Goal: Information Seeking & Learning: Learn about a topic

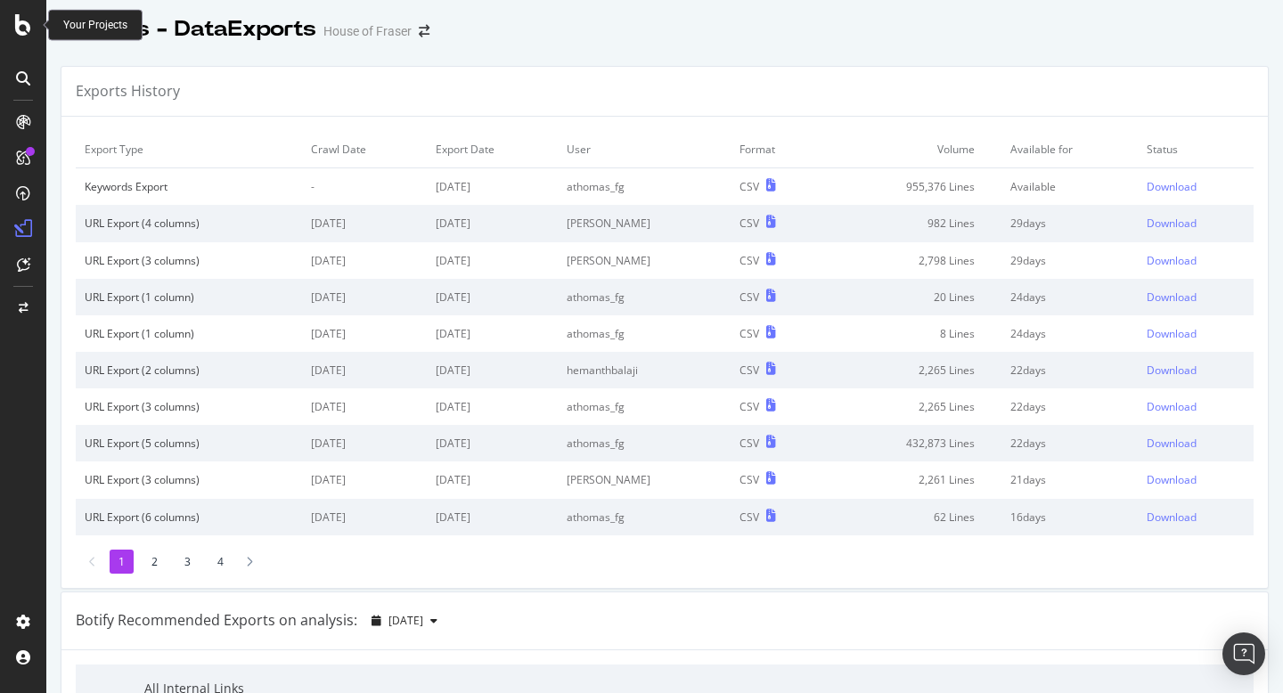
click at [18, 16] on icon at bounding box center [23, 24] width 16 height 21
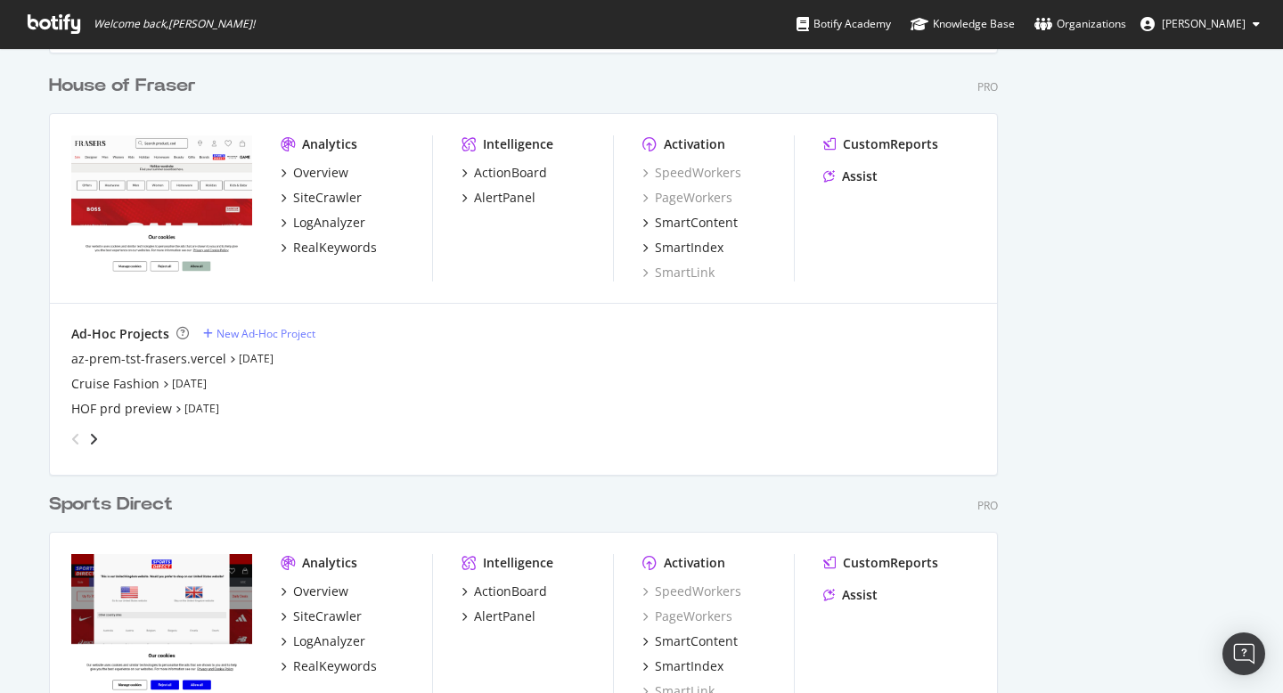
scroll to position [1105, 0]
click at [331, 169] on div "Overview" at bounding box center [320, 171] width 55 height 18
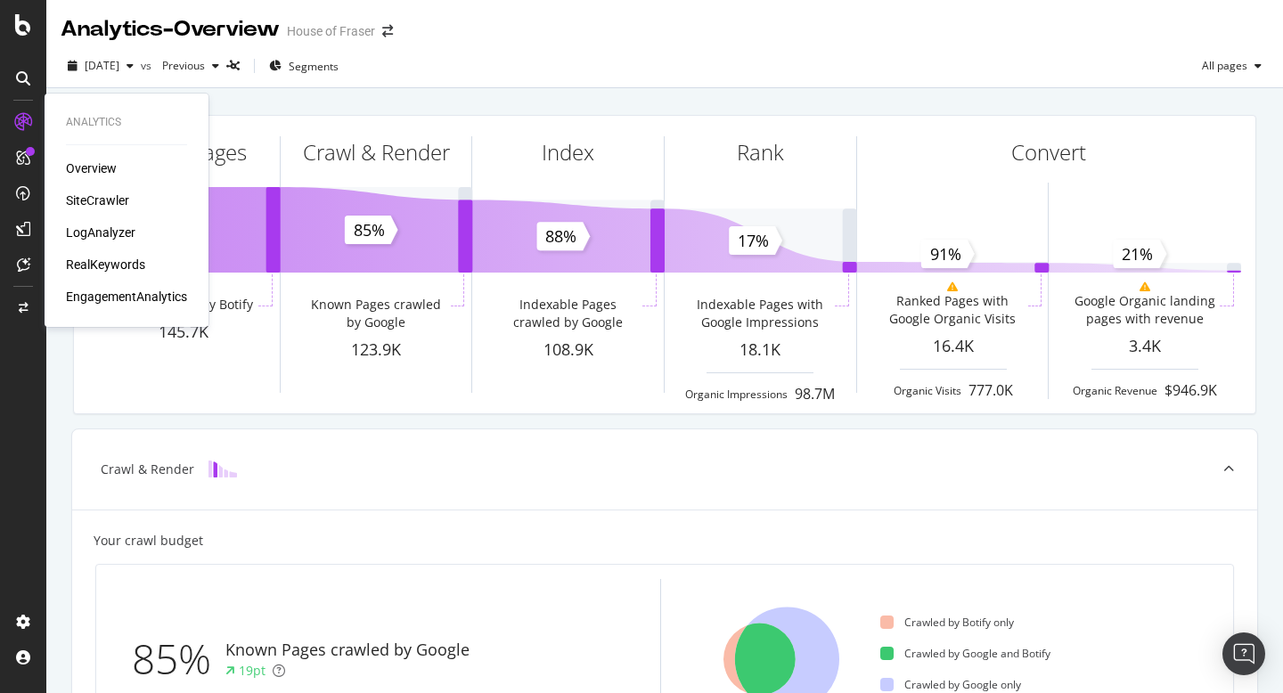
click at [88, 207] on div "SiteCrawler" at bounding box center [97, 201] width 63 height 18
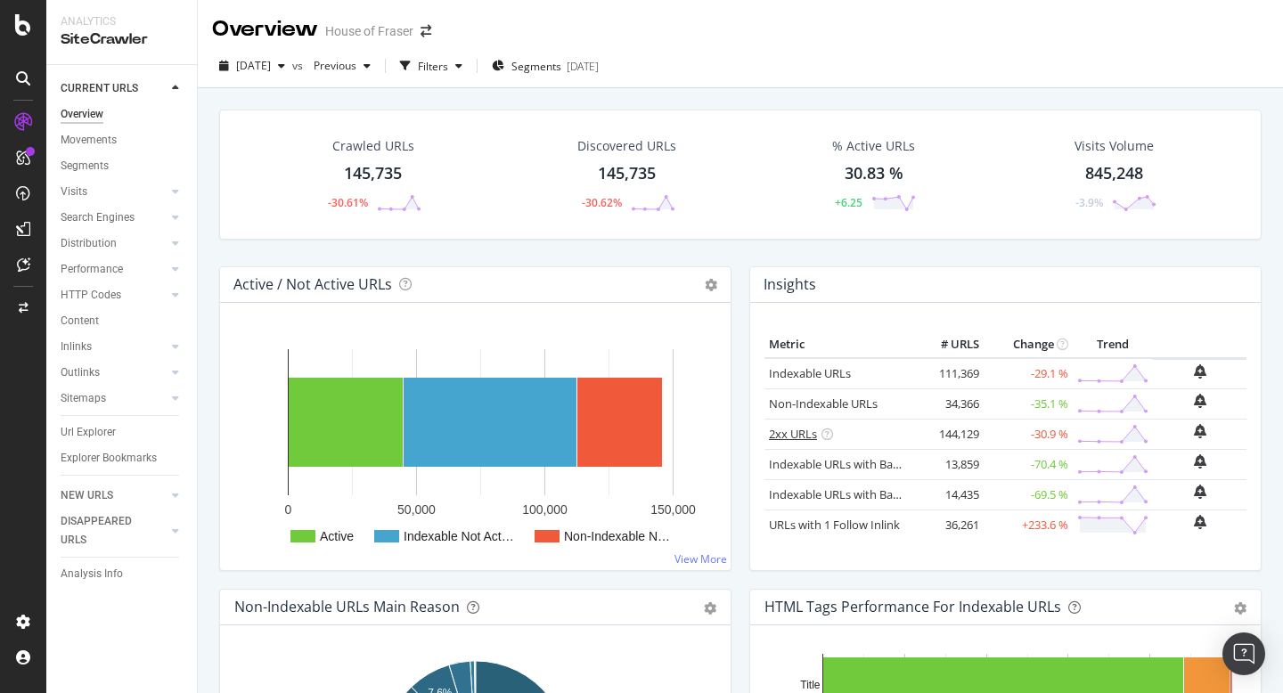
click at [789, 431] on link "2xx URLs" at bounding box center [793, 434] width 48 height 16
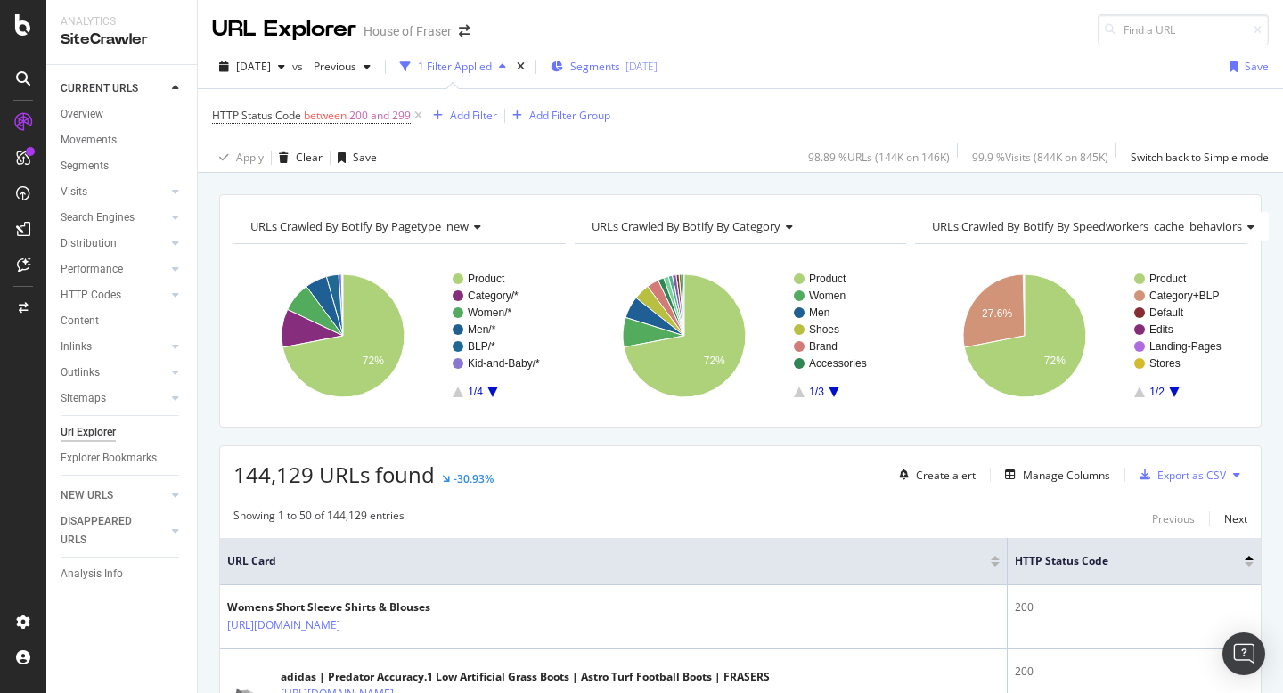
click at [658, 63] on div "[DATE]" at bounding box center [641, 66] width 32 height 15
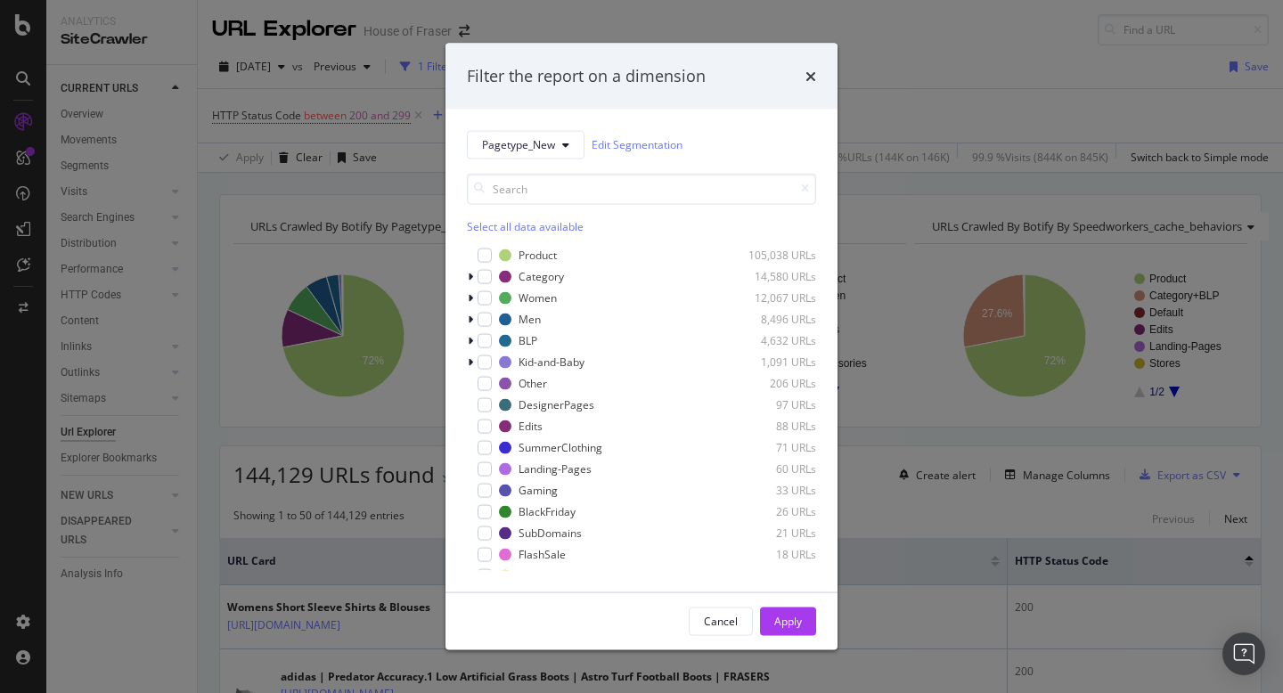
click at [527, 221] on div "Select all data available" at bounding box center [641, 225] width 349 height 15
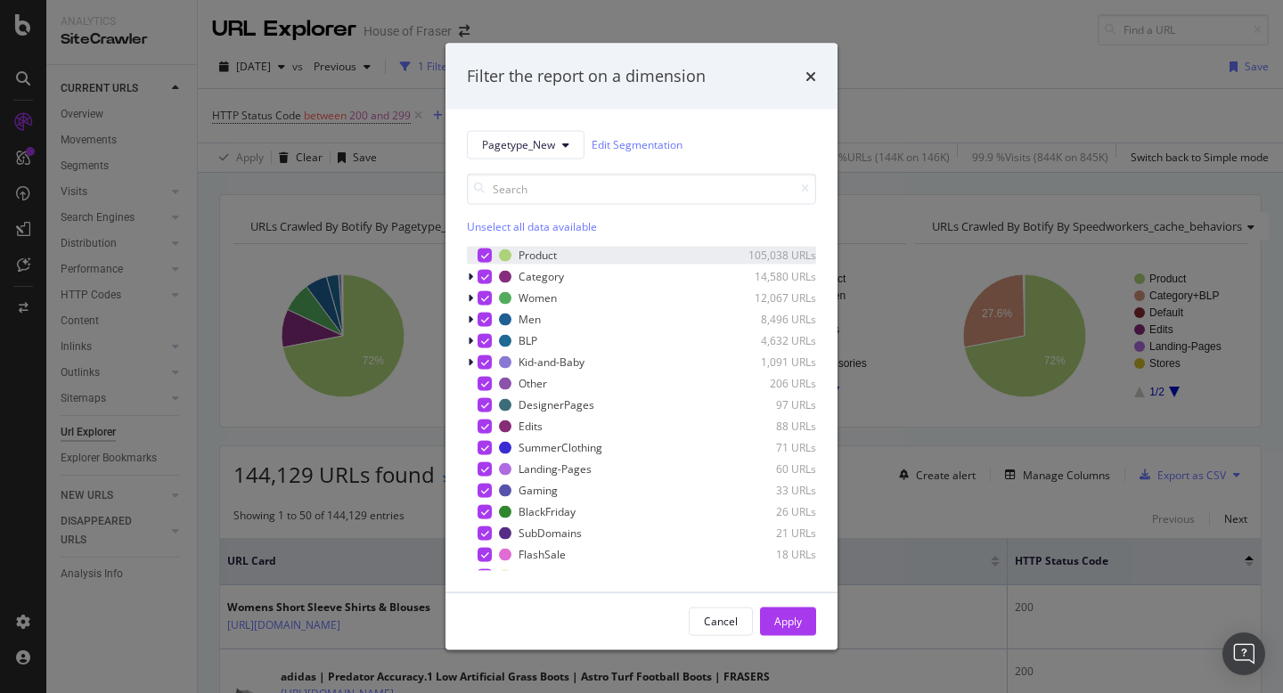
click at [485, 254] on icon "modal" at bounding box center [485, 254] width 8 height 9
click at [780, 616] on div "Apply" at bounding box center [788, 621] width 28 height 15
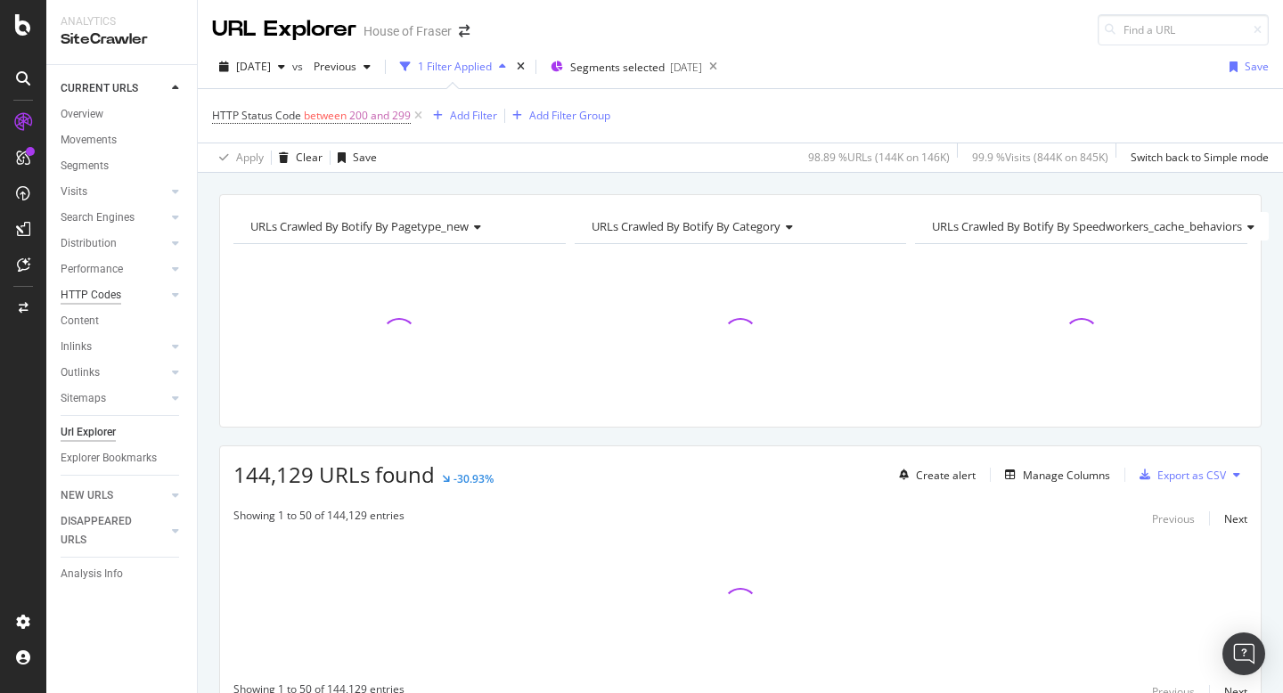
click at [85, 298] on div "HTTP Codes" at bounding box center [91, 295] width 61 height 19
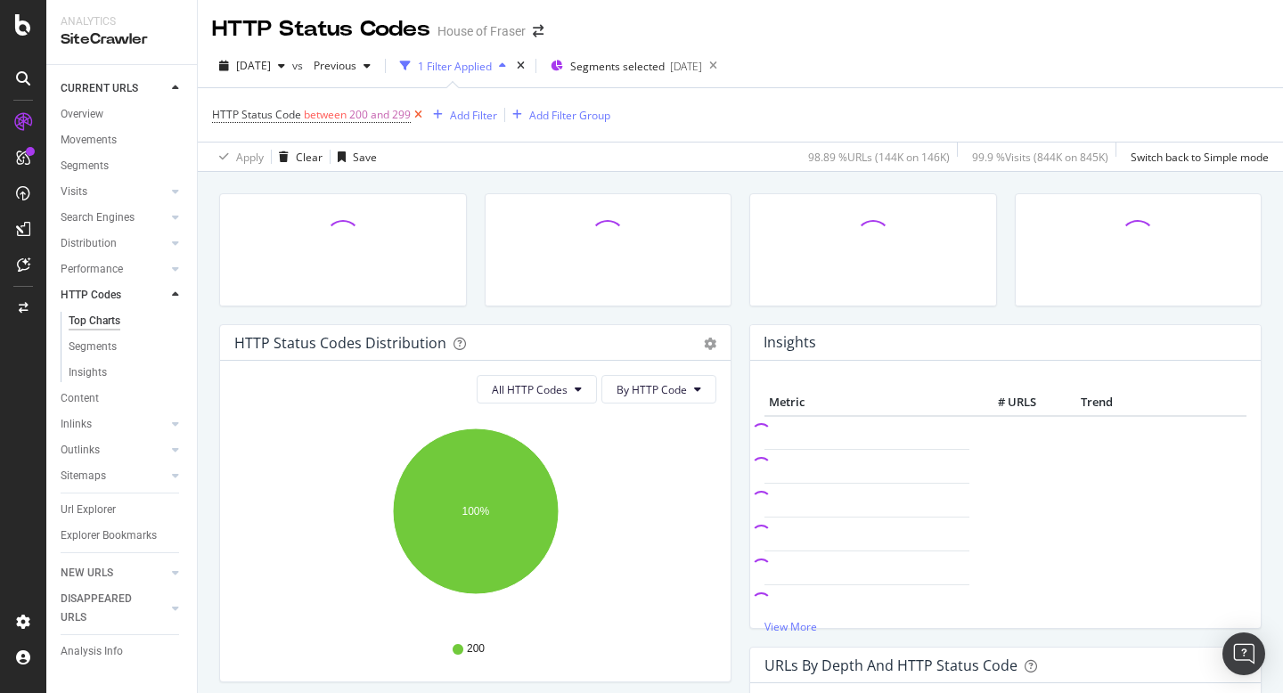
click at [421, 113] on icon at bounding box center [418, 115] width 15 height 18
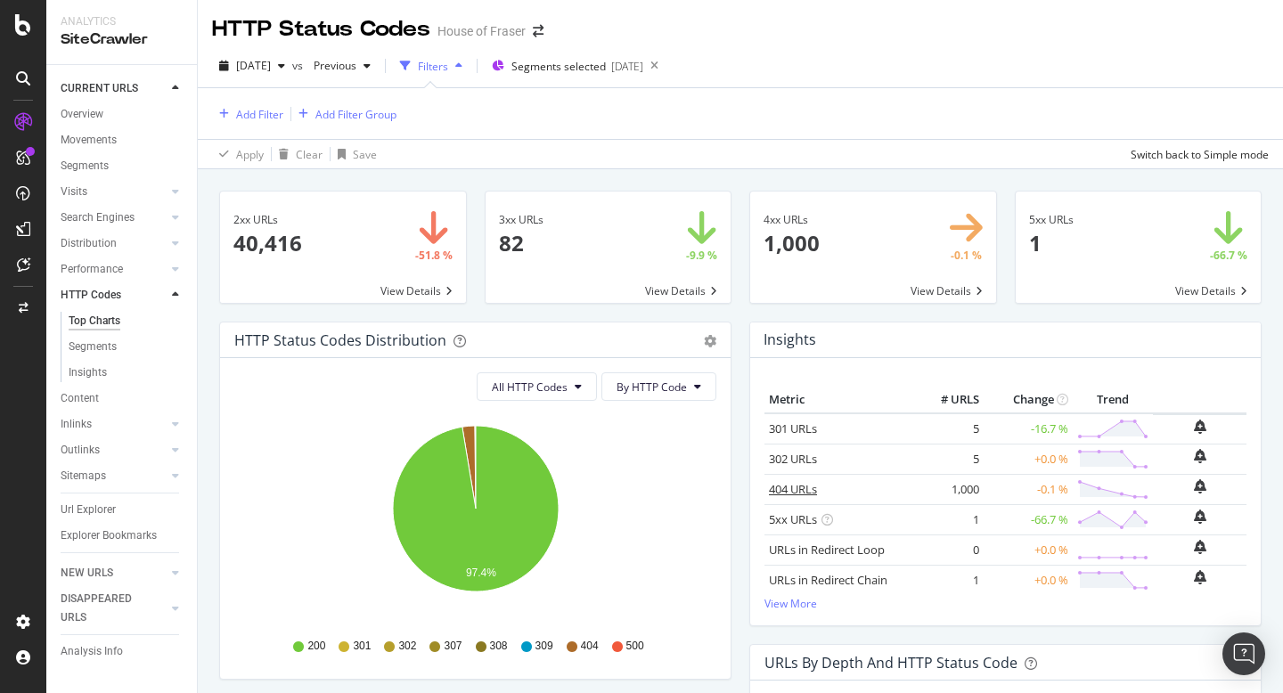
click at [791, 487] on link "404 URLs" at bounding box center [793, 489] width 48 height 16
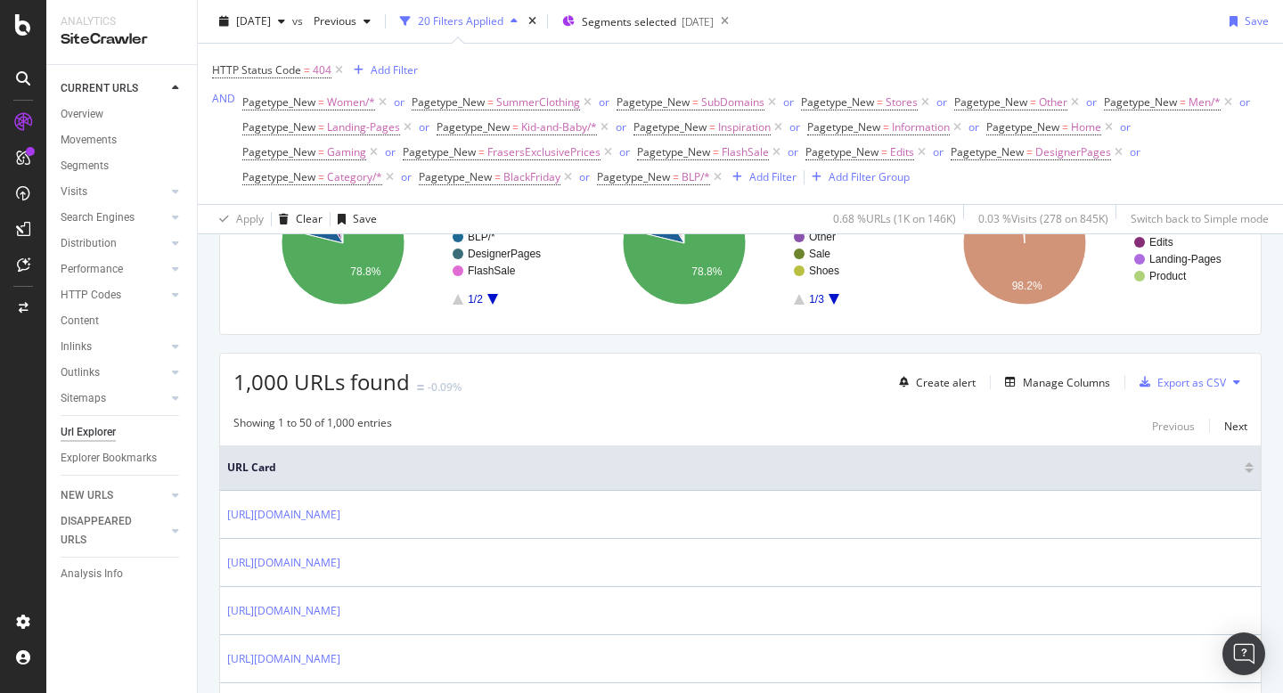
scroll to position [201, 0]
click at [1065, 381] on div "Manage Columns" at bounding box center [1066, 380] width 87 height 15
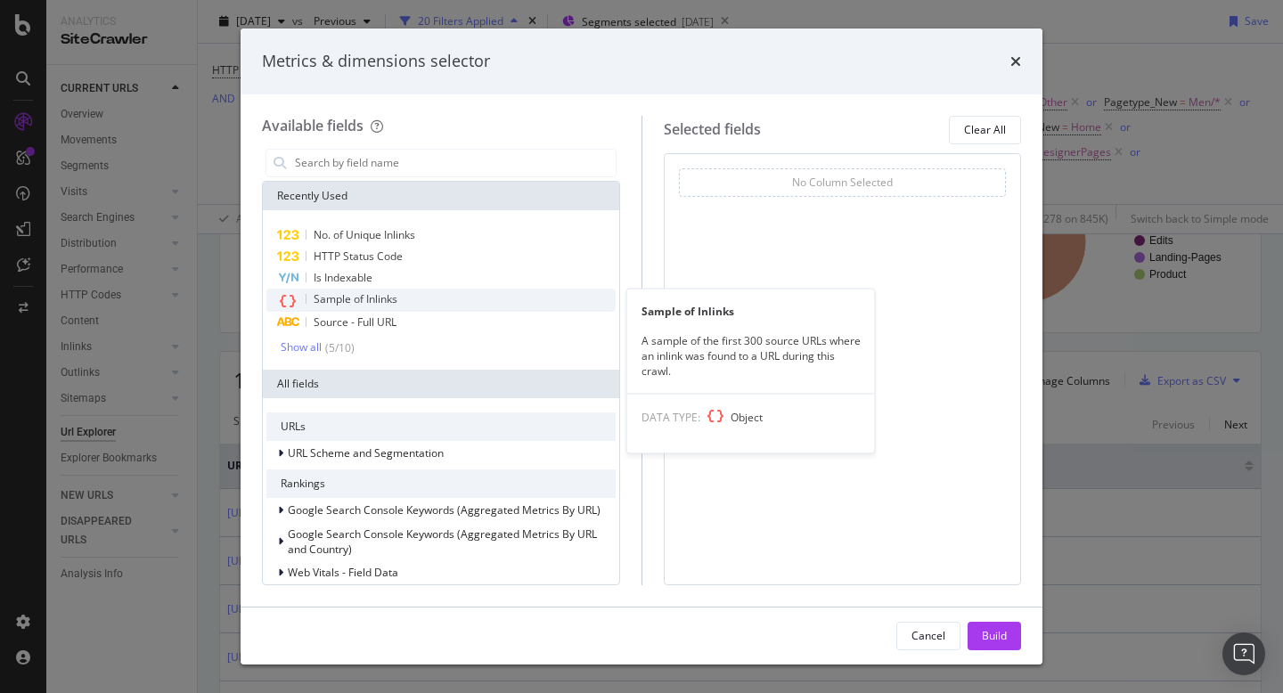
click at [398, 298] on div "Sample of Inlinks" at bounding box center [440, 300] width 349 height 23
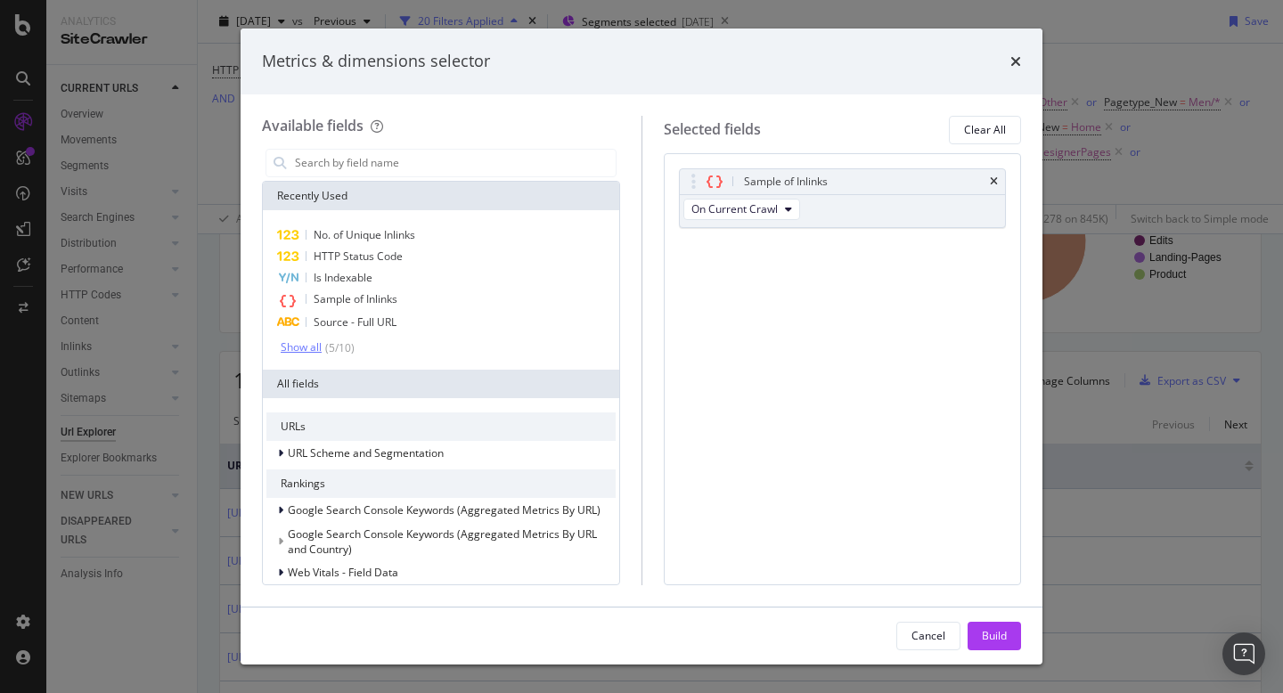
click at [327, 354] on div "( 5 / 10 )" at bounding box center [338, 347] width 33 height 15
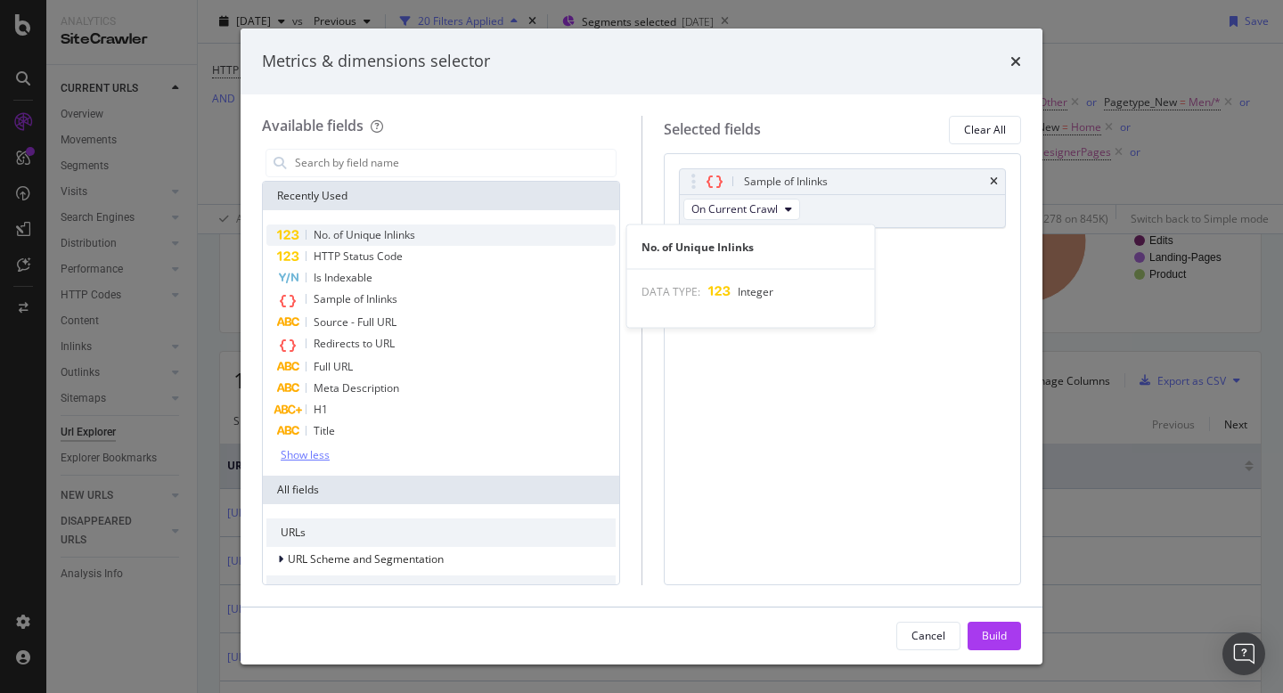
click at [392, 237] on span "No. of Unique Inlinks" at bounding box center [365, 234] width 102 height 15
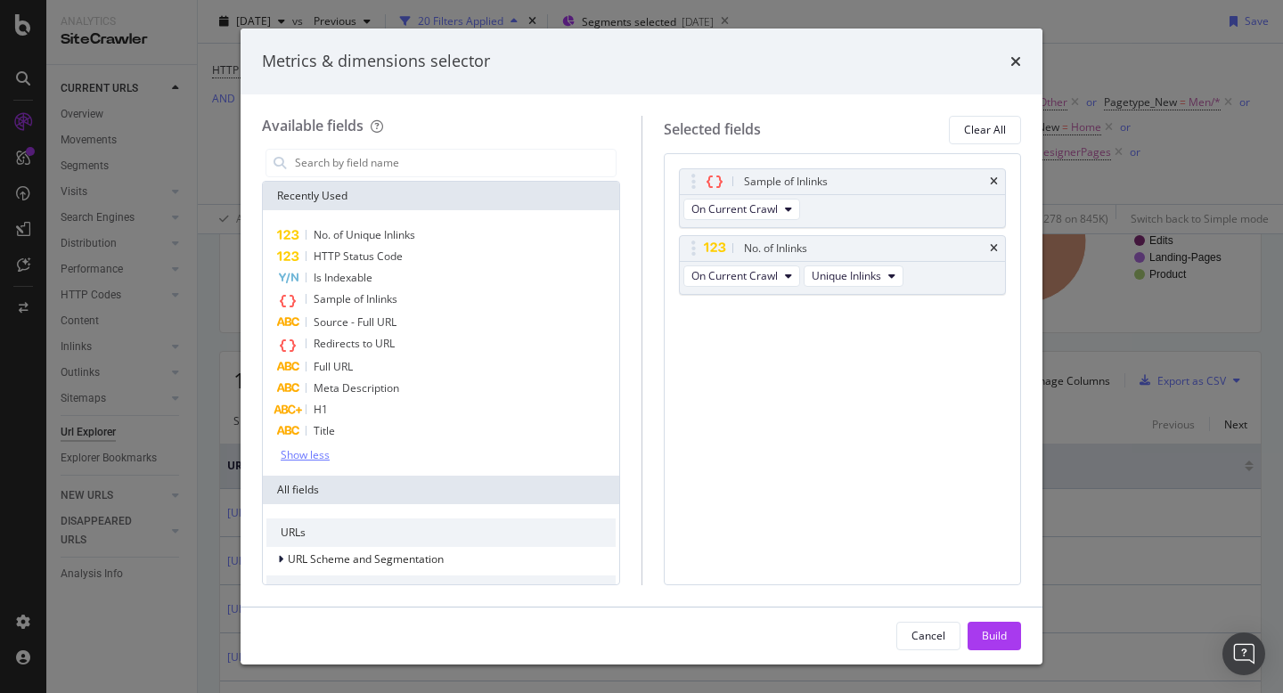
click at [986, 615] on div "Cancel Build" at bounding box center [642, 636] width 802 height 57
click at [986, 625] on div "Build" at bounding box center [994, 636] width 25 height 27
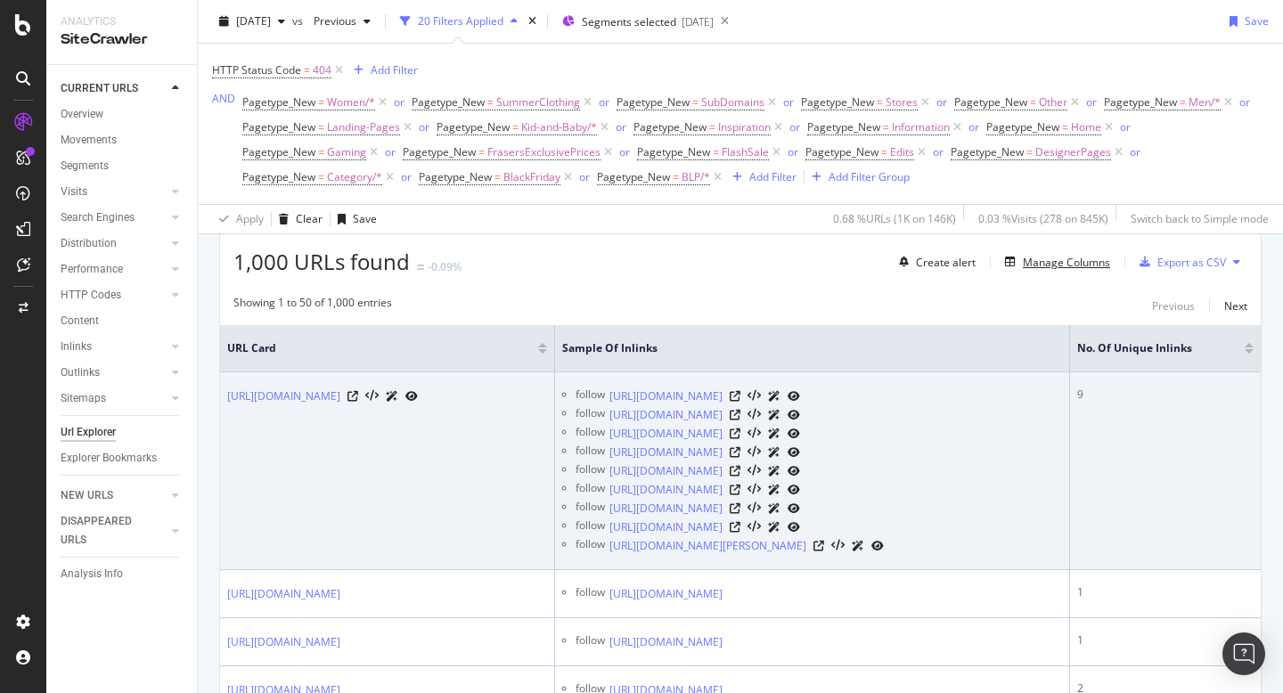
scroll to position [323, 0]
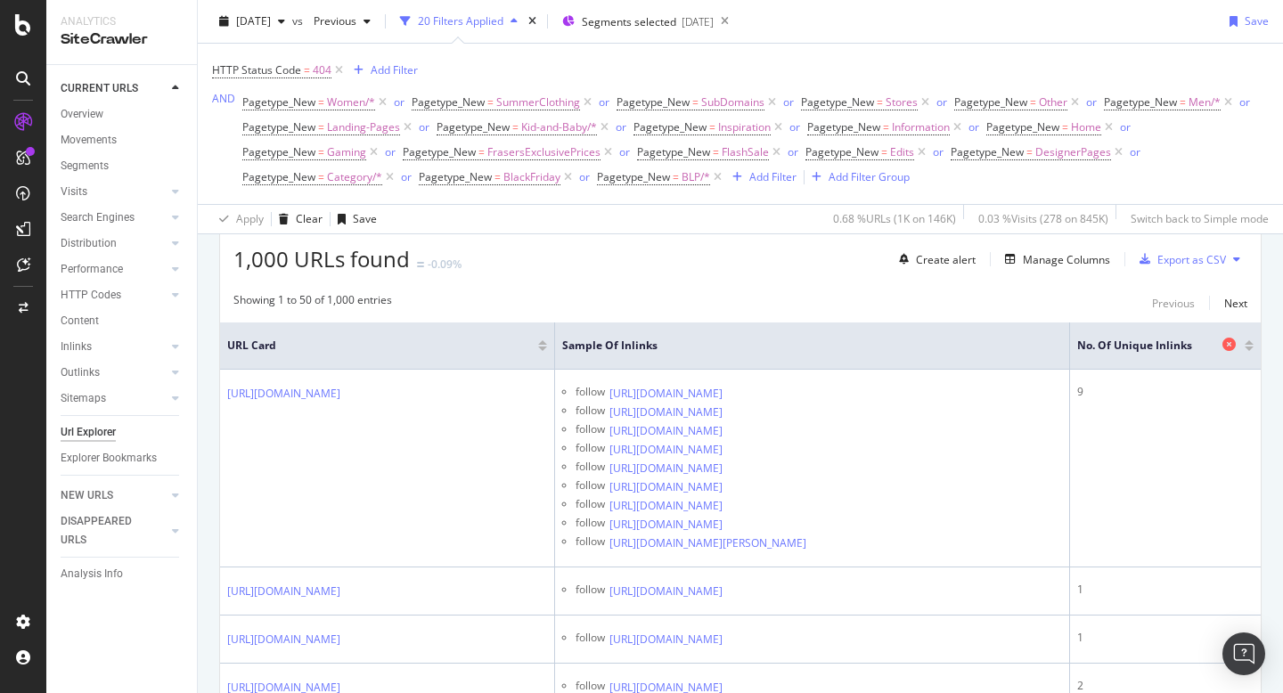
click at [1184, 341] on span "No. of Unique Inlinks" at bounding box center [1147, 346] width 141 height 16
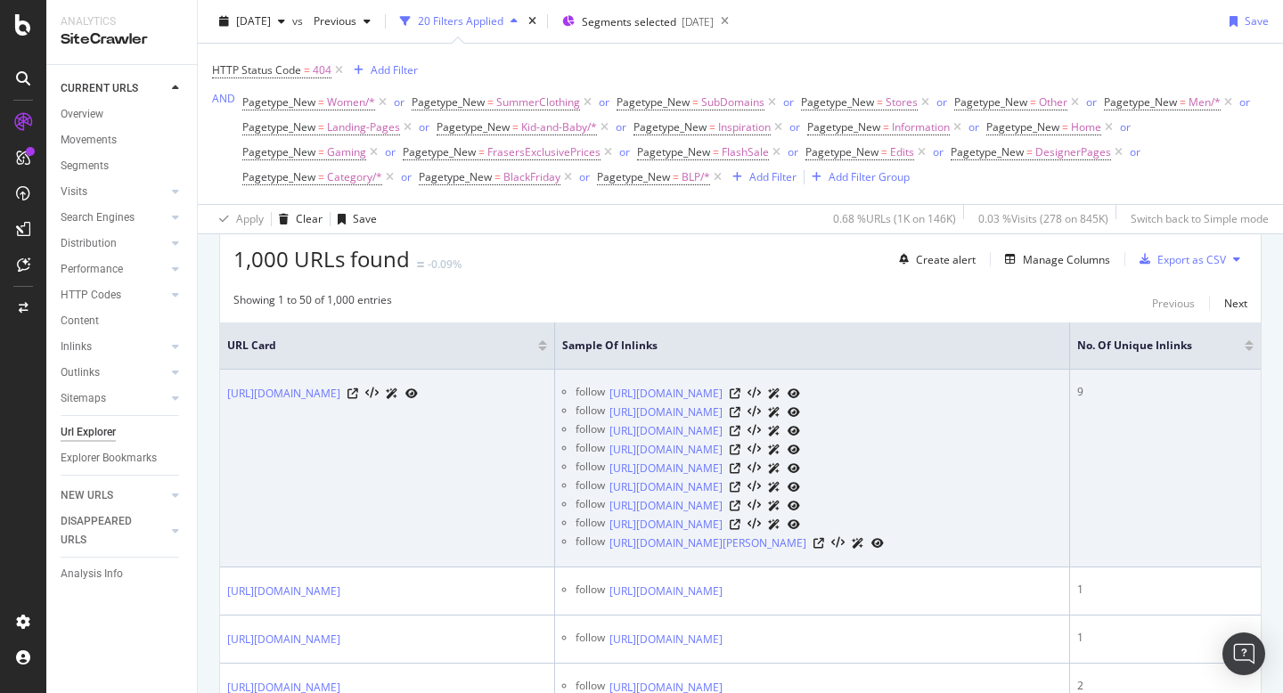
scroll to position [0, 14]
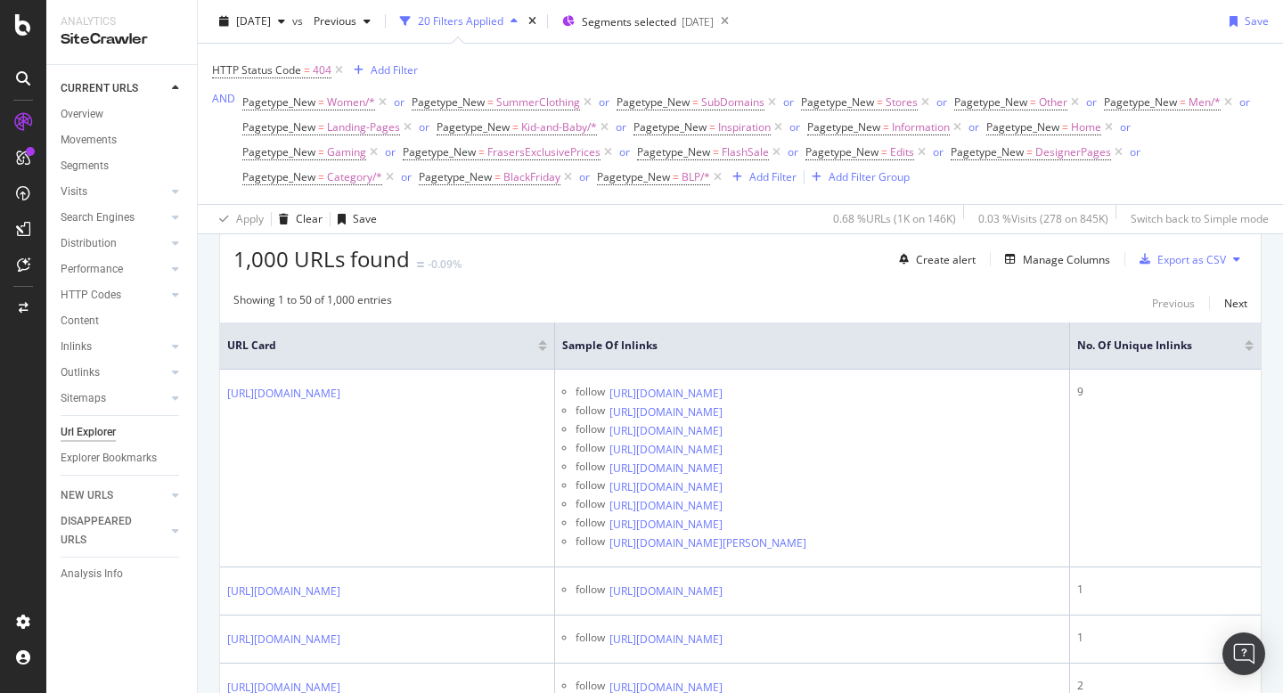
click at [1250, 351] on div at bounding box center [1249, 349] width 9 height 4
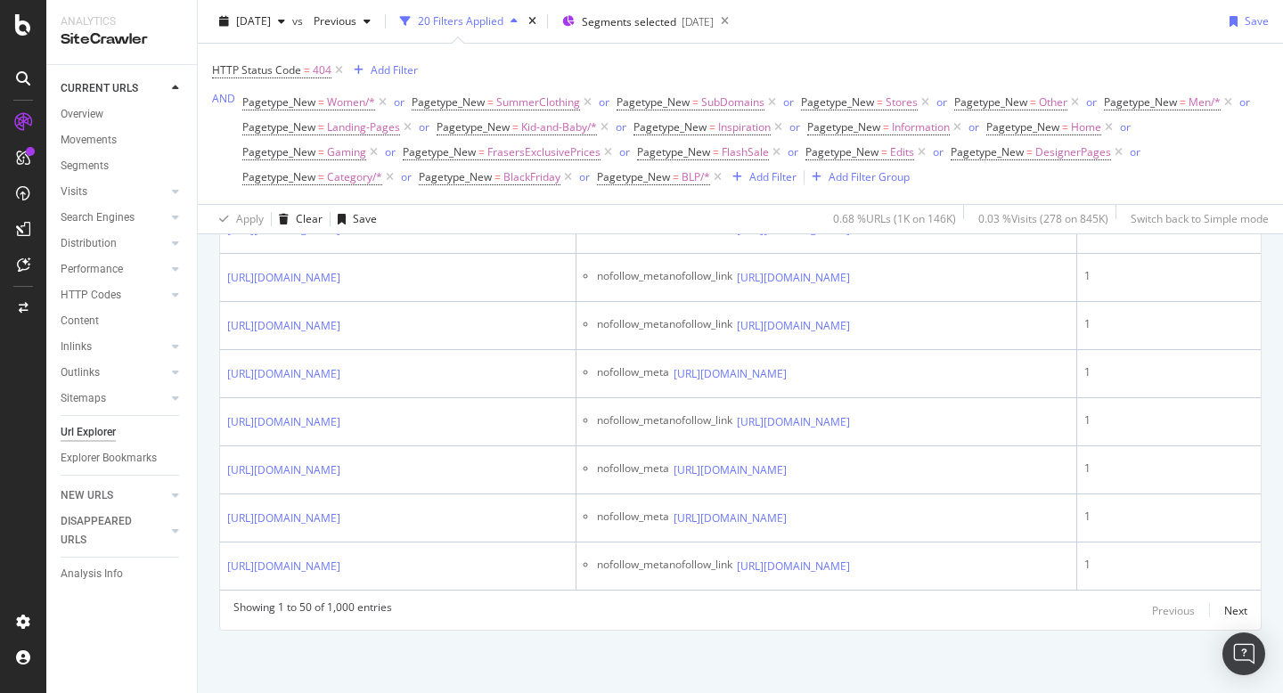
scroll to position [18902, 0]
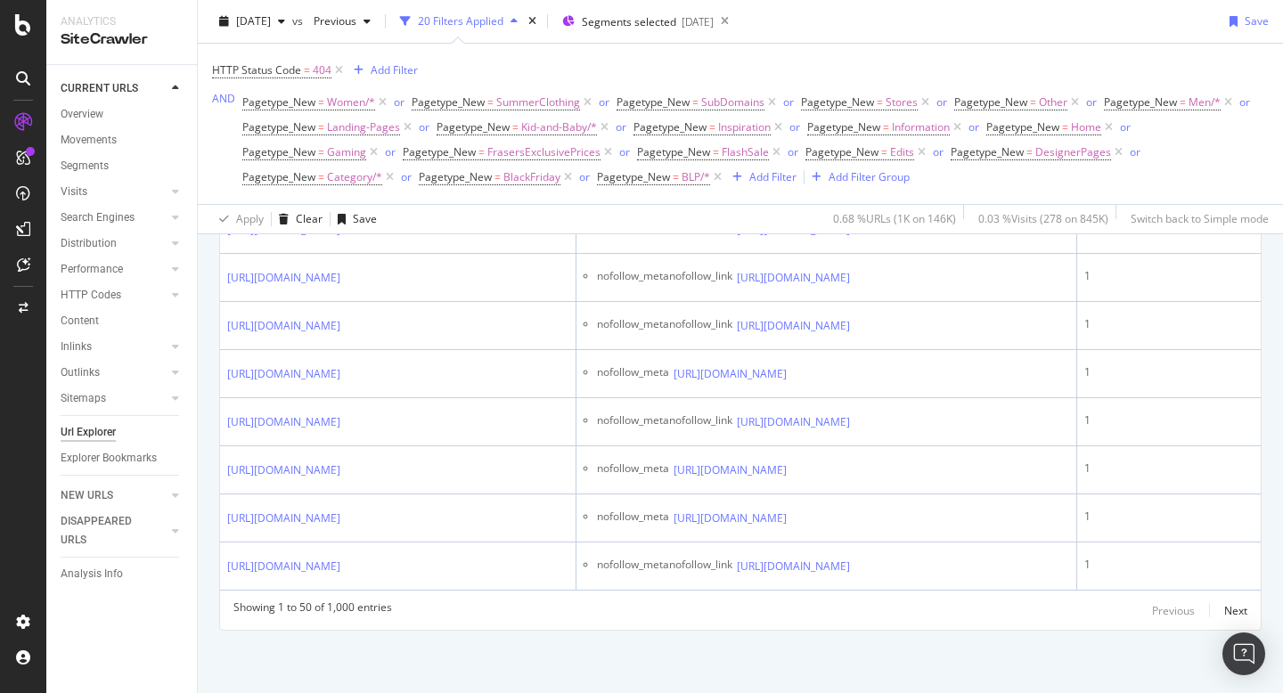
scroll to position [19745, 0]
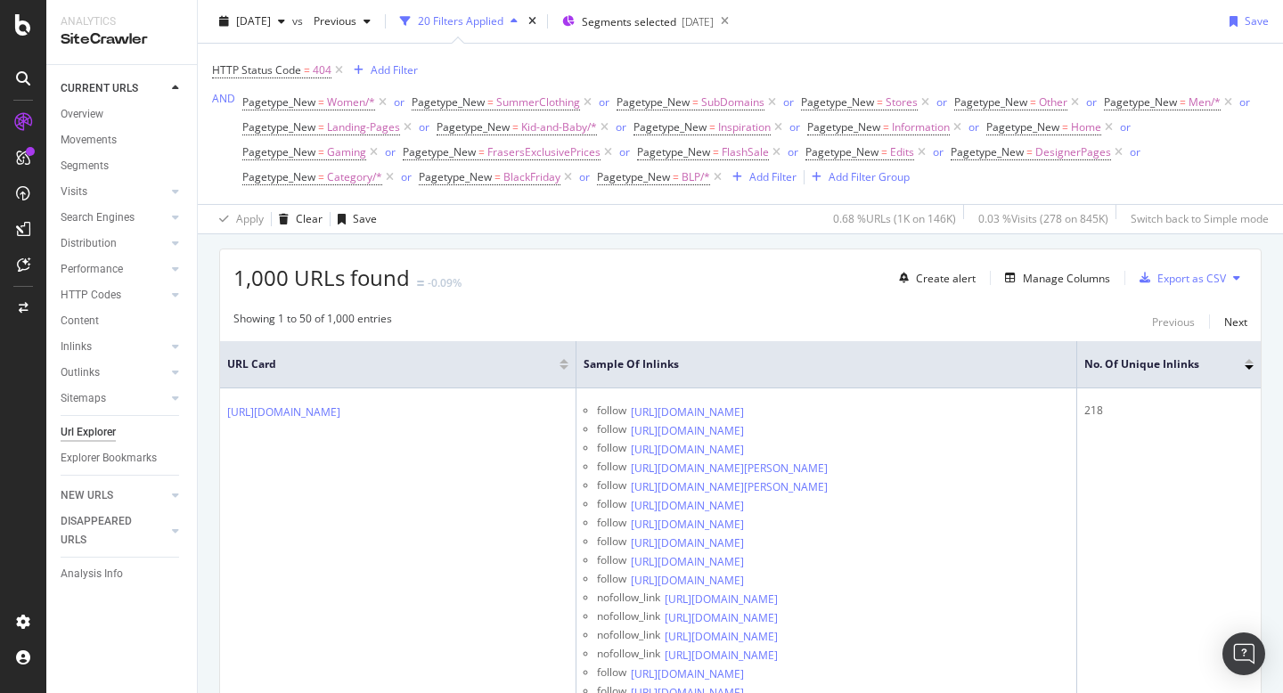
scroll to position [302, 0]
click at [1057, 368] on icon at bounding box center [1053, 364] width 13 height 13
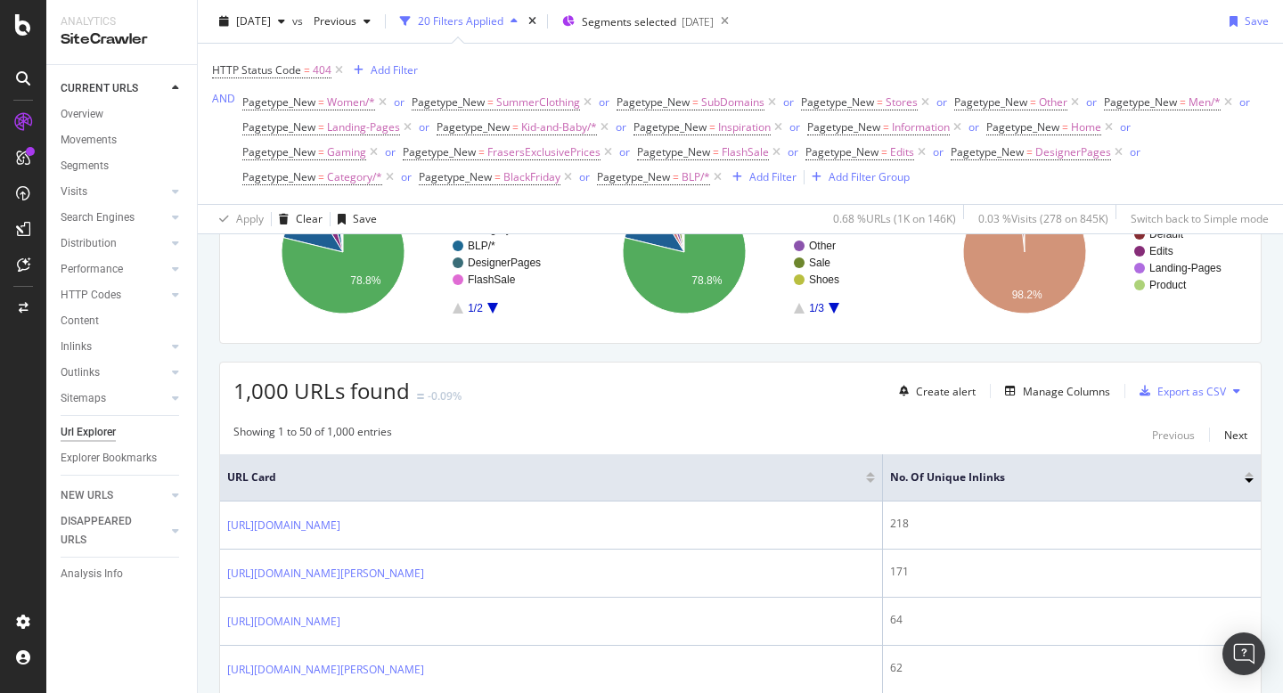
scroll to position [302, 0]
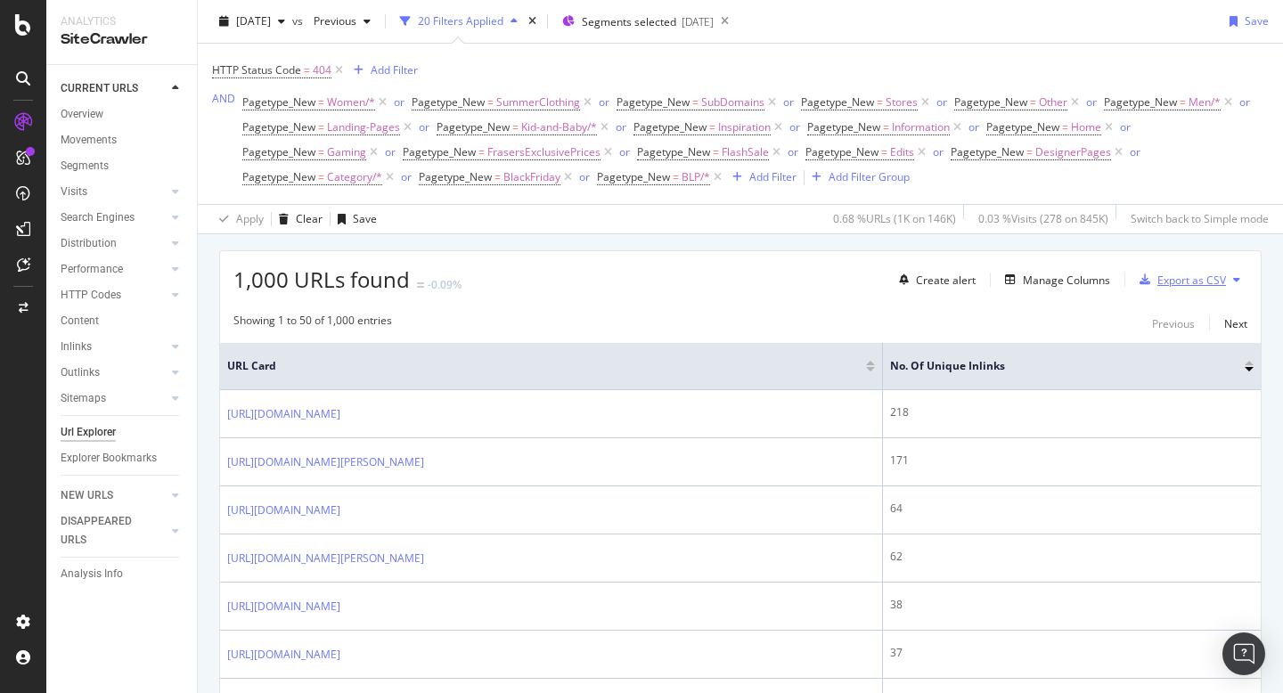
click at [1208, 280] on div "Export as CSV" at bounding box center [1191, 280] width 69 height 15
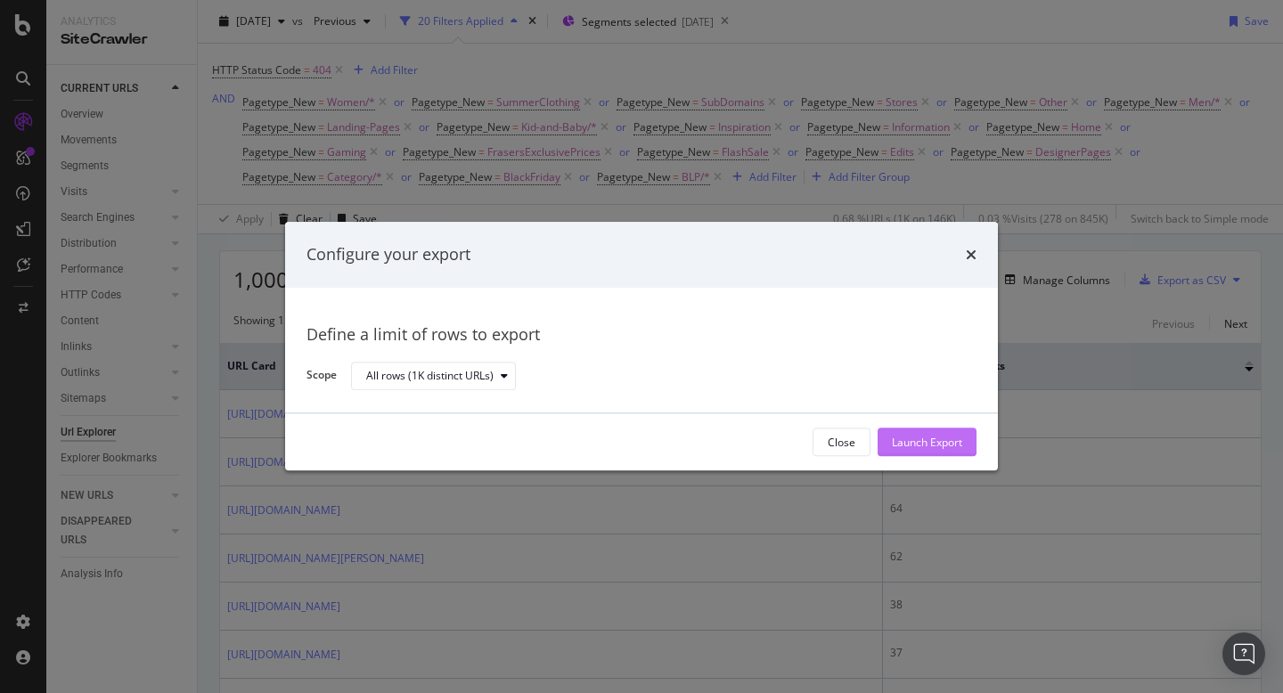
click at [910, 437] on div "Launch Export" at bounding box center [927, 442] width 70 height 15
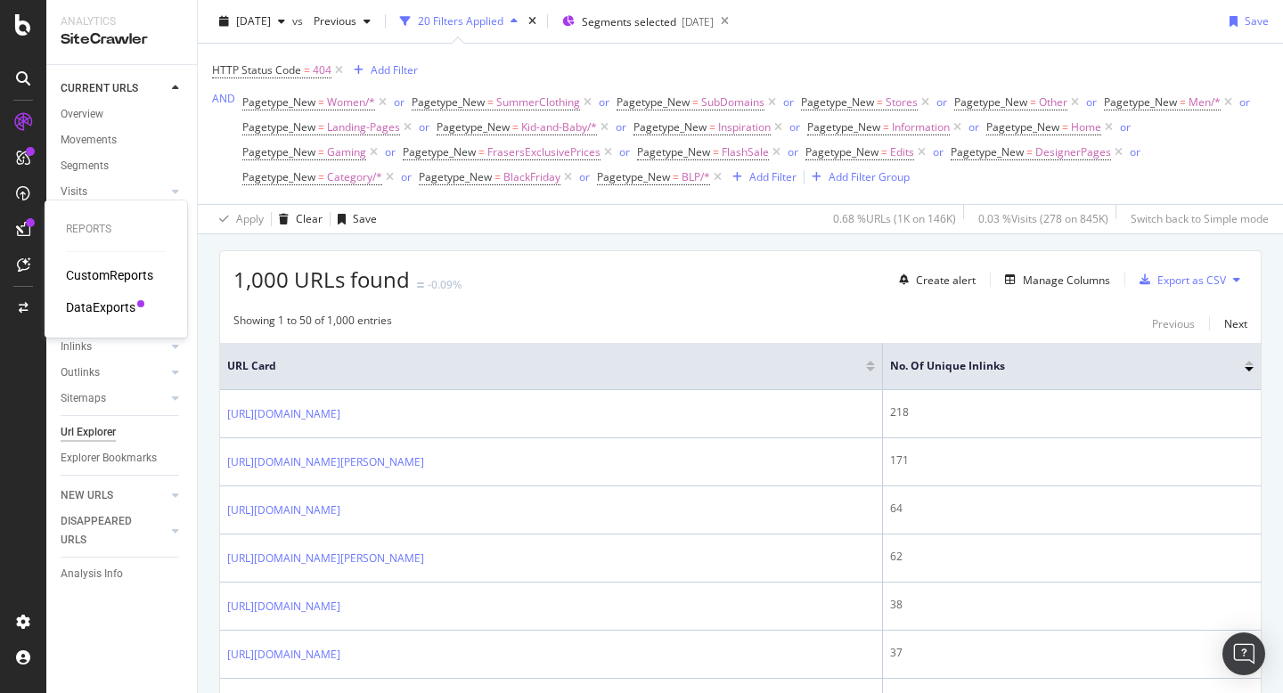
click at [94, 302] on div "DataExports" at bounding box center [100, 307] width 69 height 18
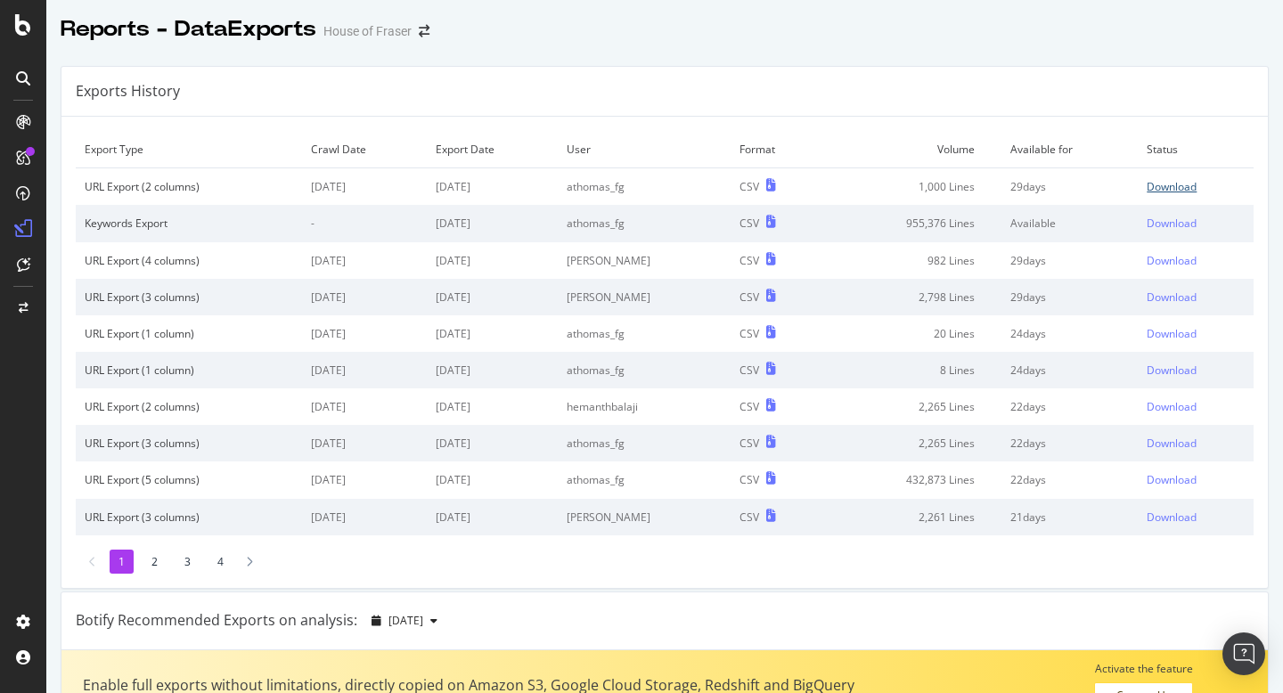
click at [1166, 185] on div "Download" at bounding box center [1172, 186] width 50 height 15
click at [809, 24] on div "Reports - DataExports House of Fraser" at bounding box center [664, 22] width 1237 height 45
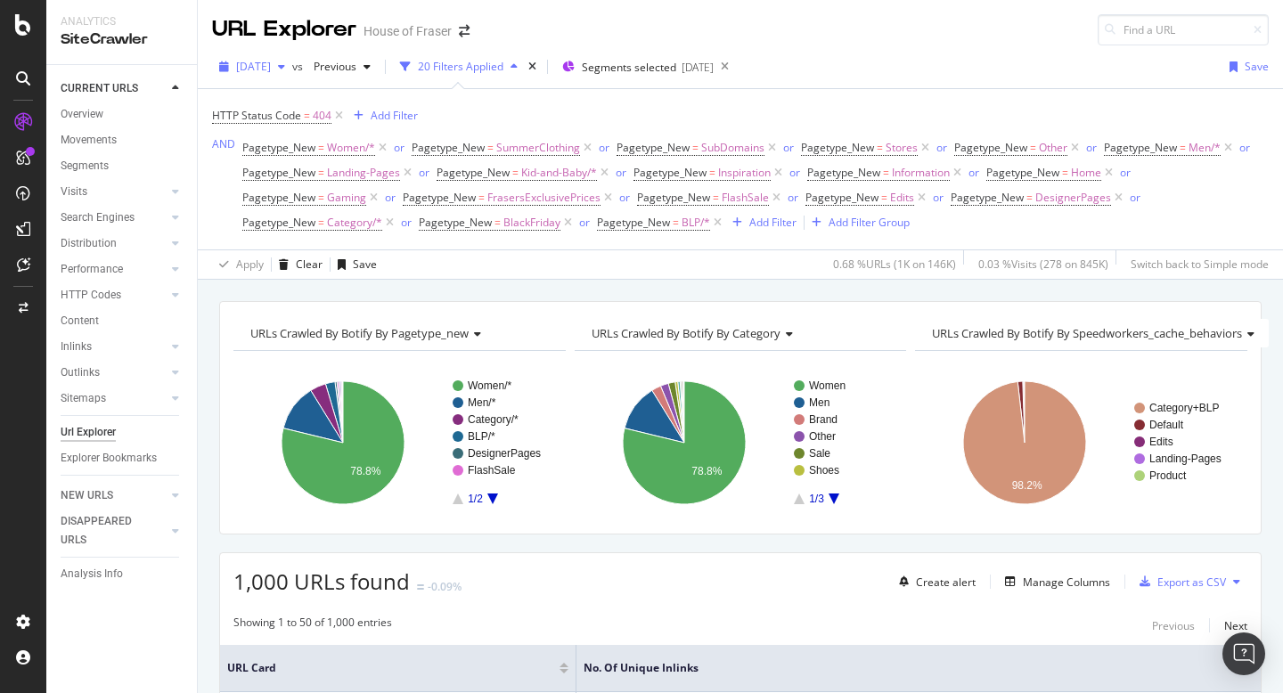
click at [271, 68] on span "[DATE]" at bounding box center [253, 66] width 35 height 15
click at [26, 112] on div at bounding box center [23, 122] width 29 height 29
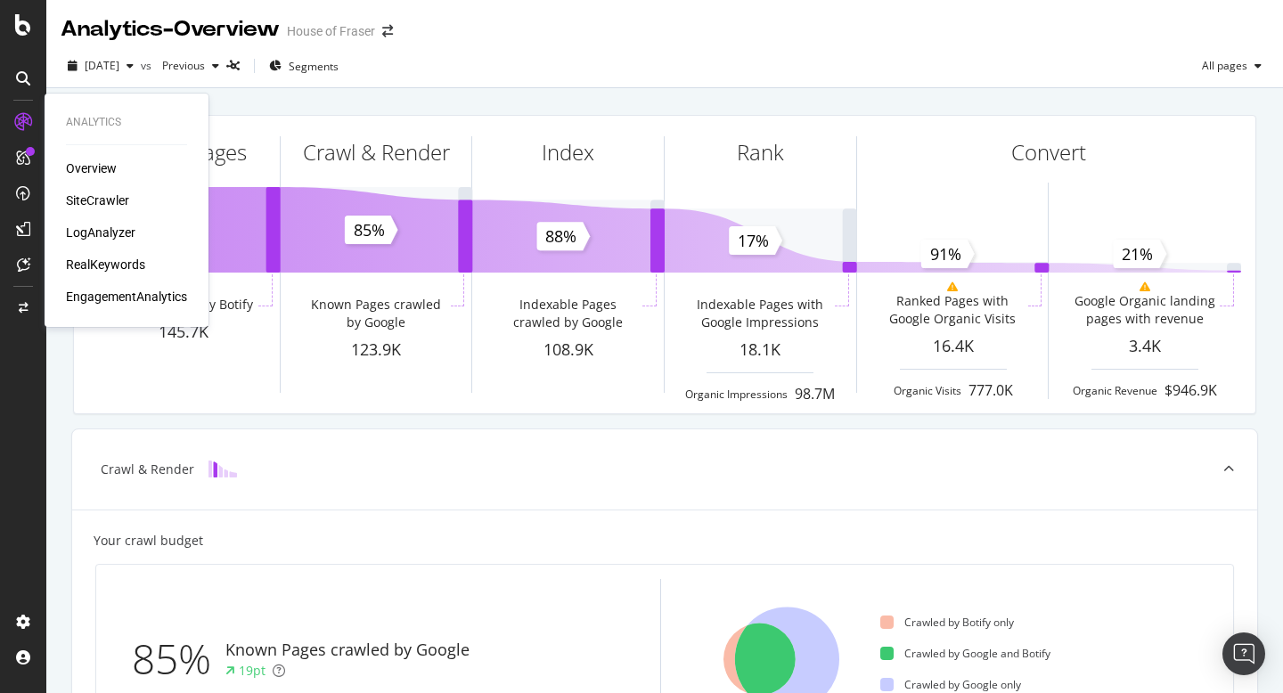
click at [94, 200] on div "SiteCrawler" at bounding box center [97, 201] width 63 height 18
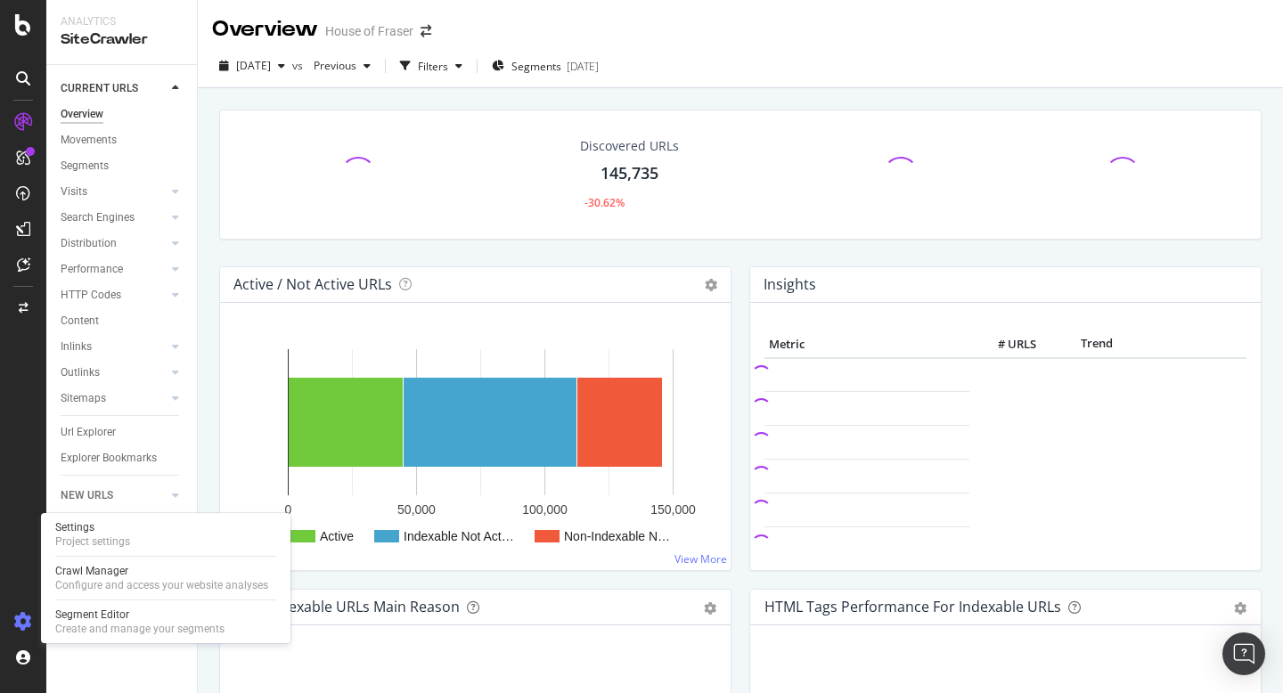
click at [22, 617] on icon at bounding box center [23, 622] width 18 height 18
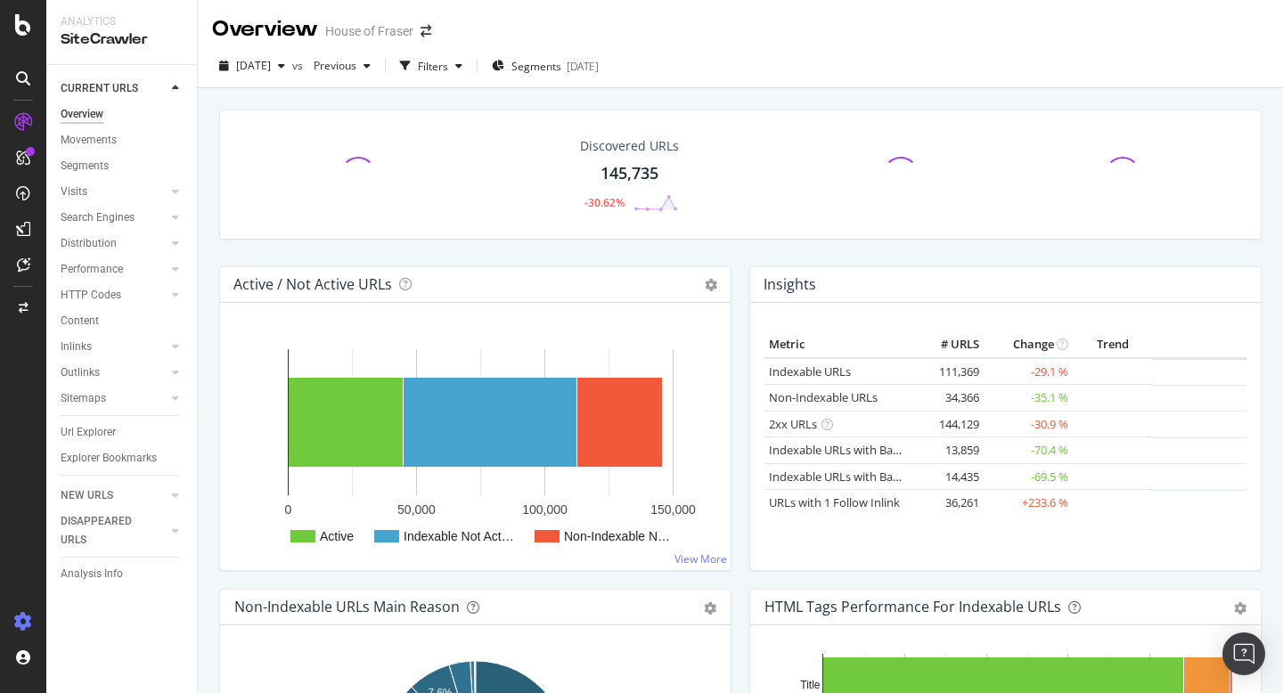
click at [22, 617] on icon at bounding box center [23, 622] width 18 height 18
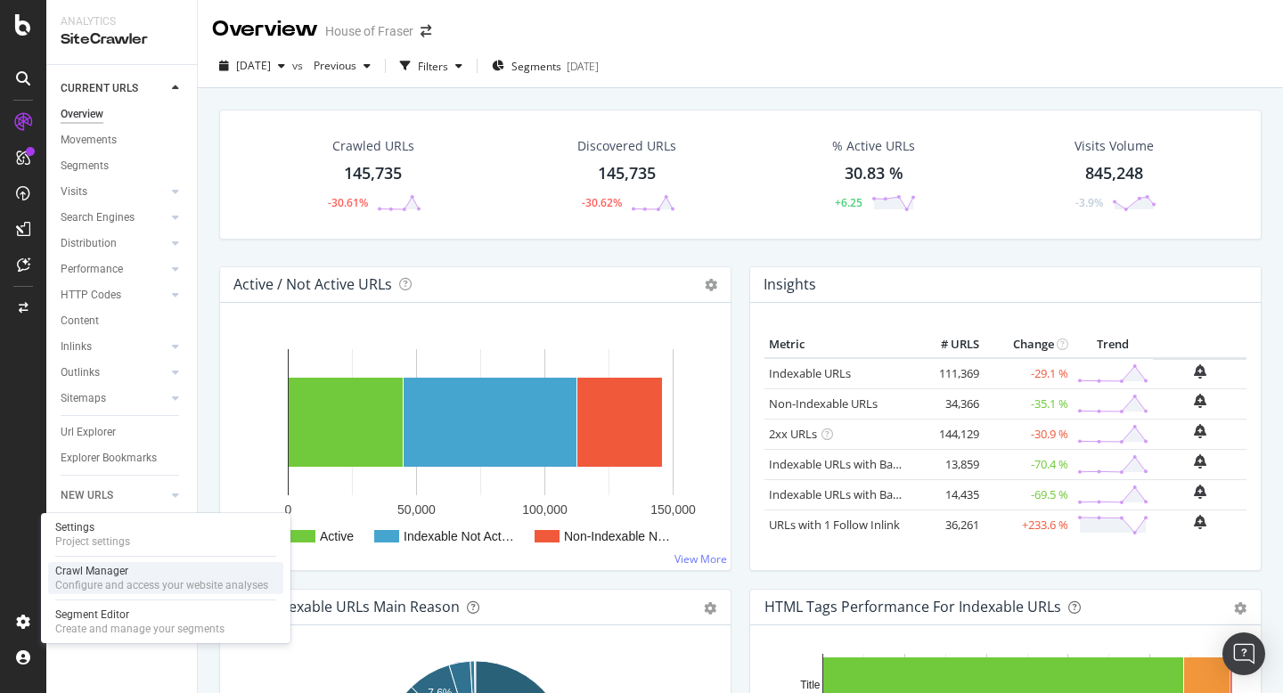
click at [97, 578] on div "Configure and access your website analyses" at bounding box center [161, 585] width 213 height 14
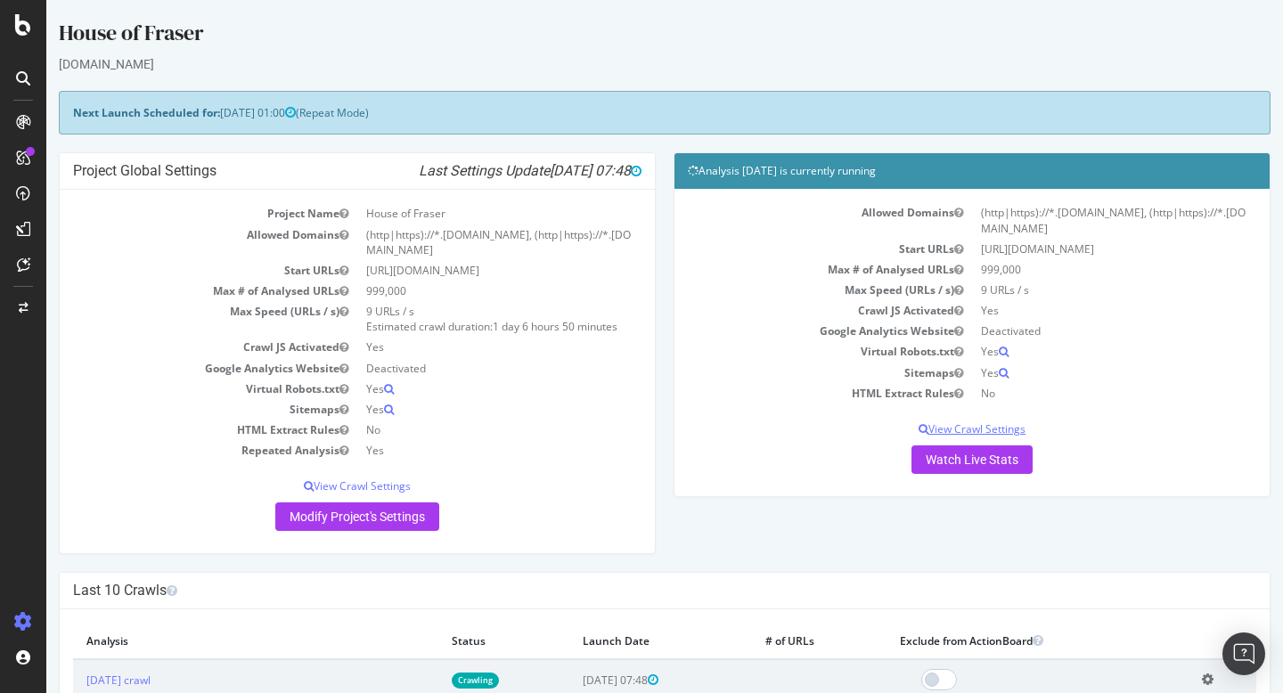
click at [980, 429] on p "View Crawl Settings" at bounding box center [972, 428] width 568 height 15
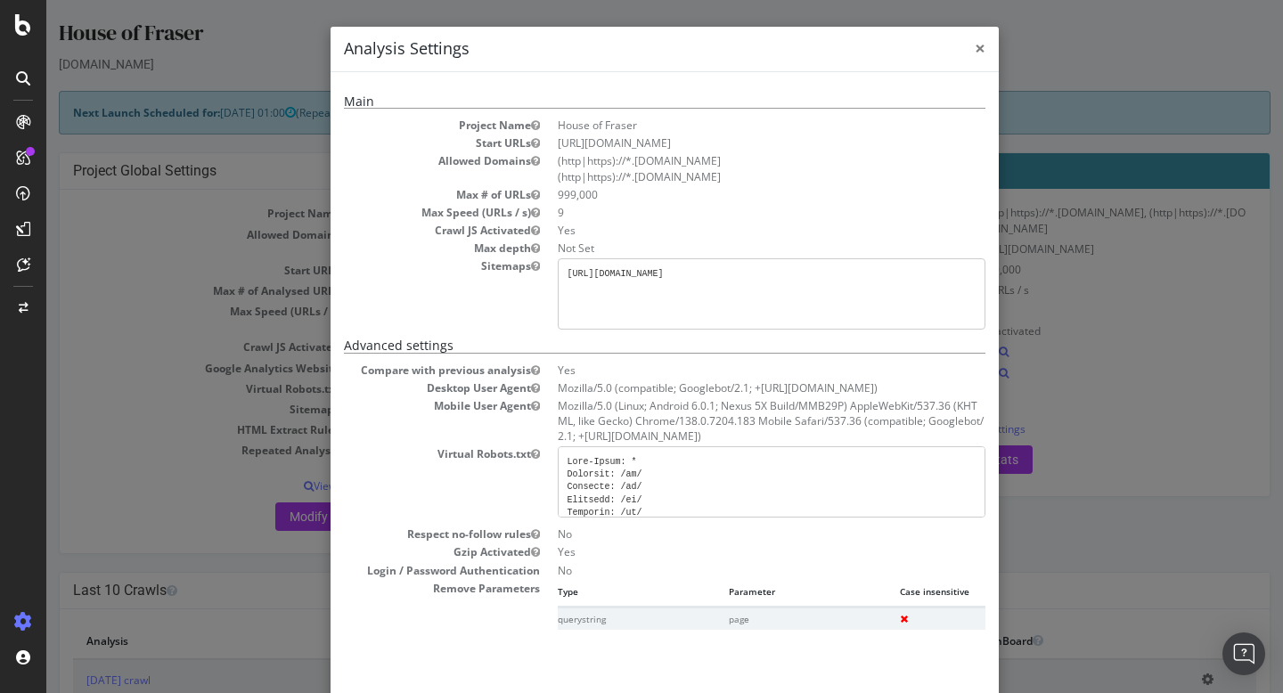
click at [984, 50] on span "×" at bounding box center [980, 48] width 11 height 25
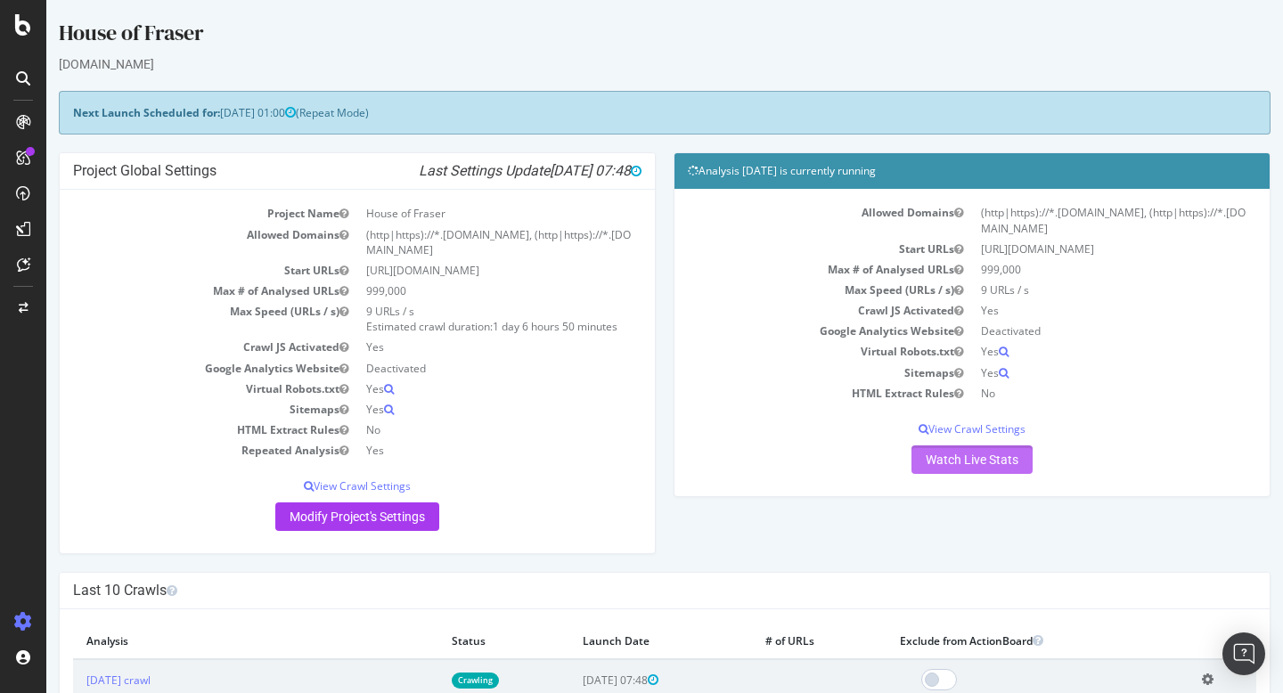
click at [976, 456] on link "Watch Live Stats" at bounding box center [971, 459] width 121 height 29
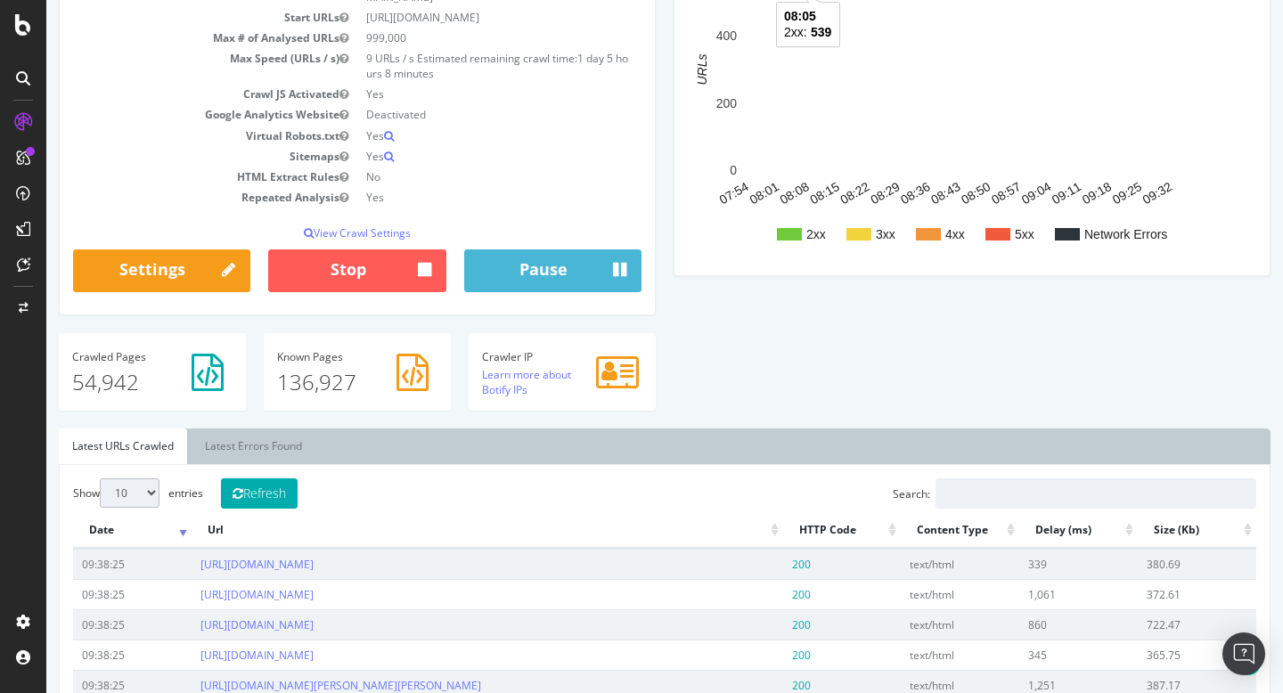
scroll to position [255, 0]
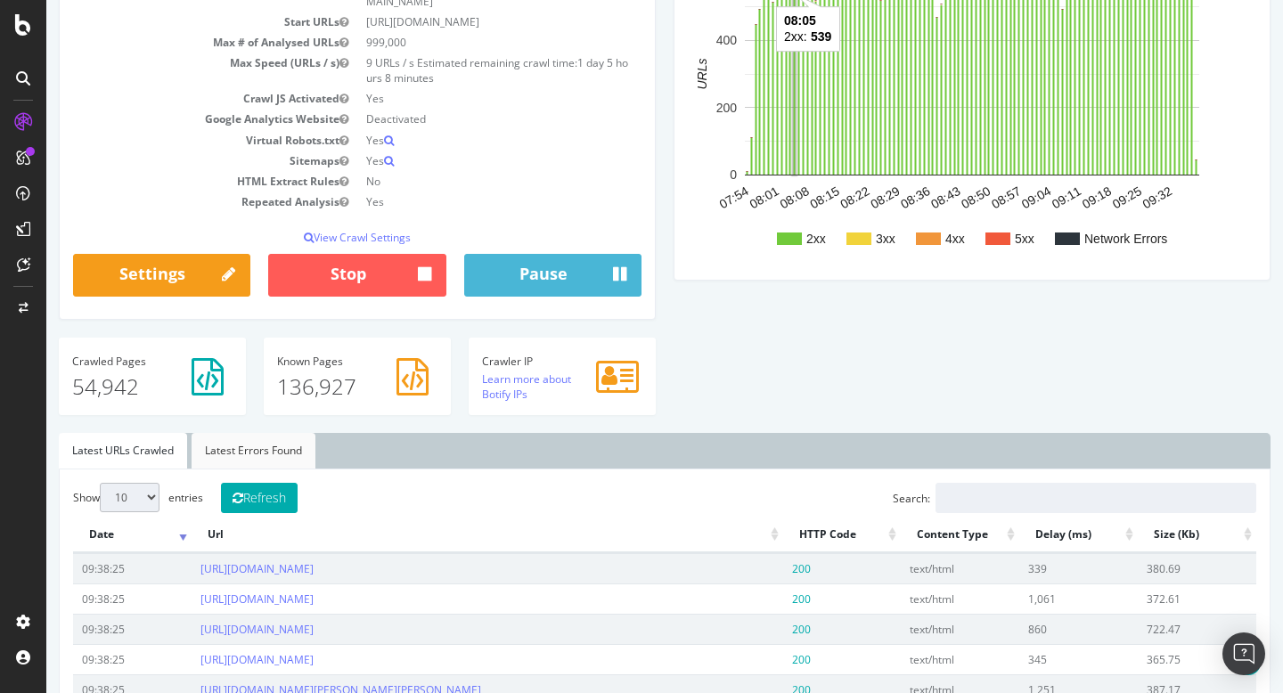
click at [264, 436] on link "Latest Errors Found" at bounding box center [254, 451] width 124 height 36
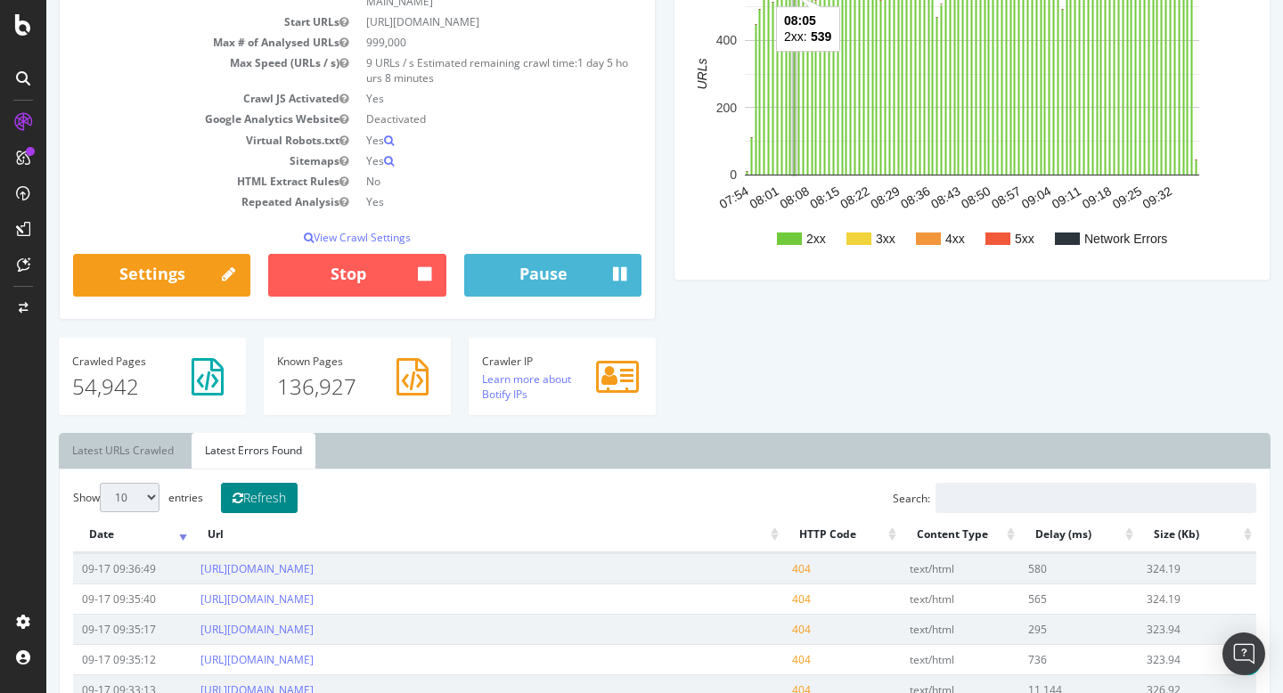
click at [276, 506] on button "Refresh" at bounding box center [259, 498] width 77 height 30
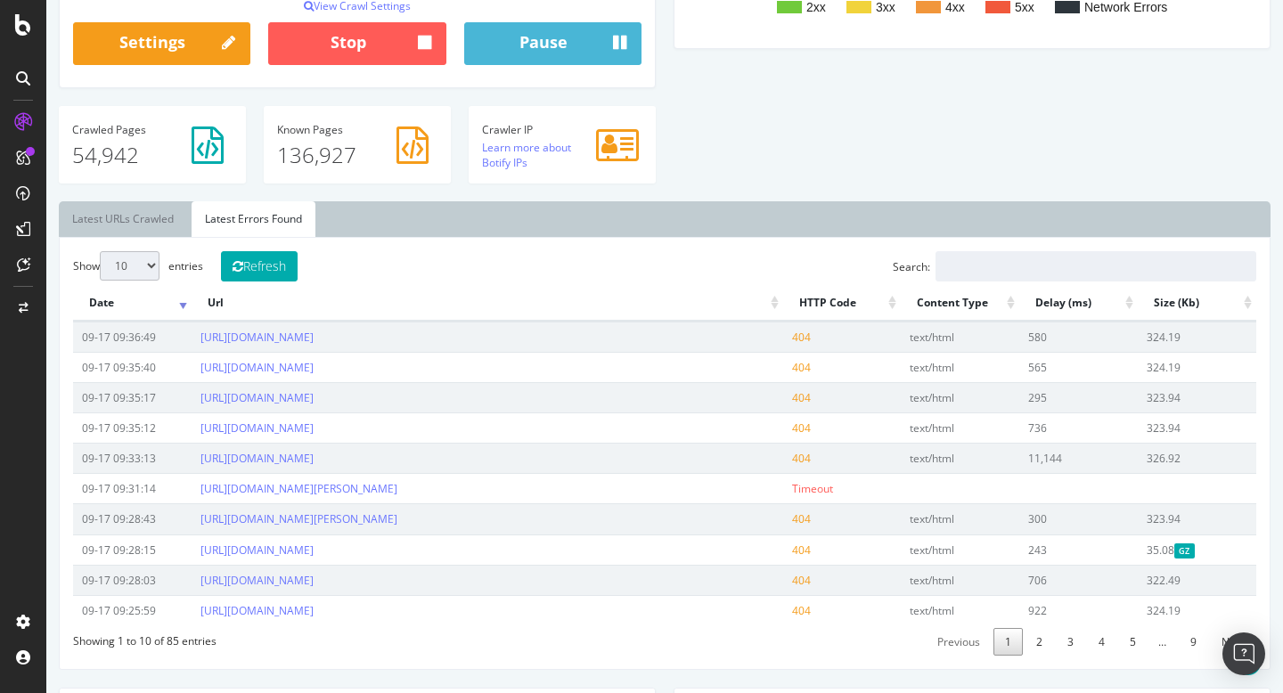
scroll to position [501, 0]
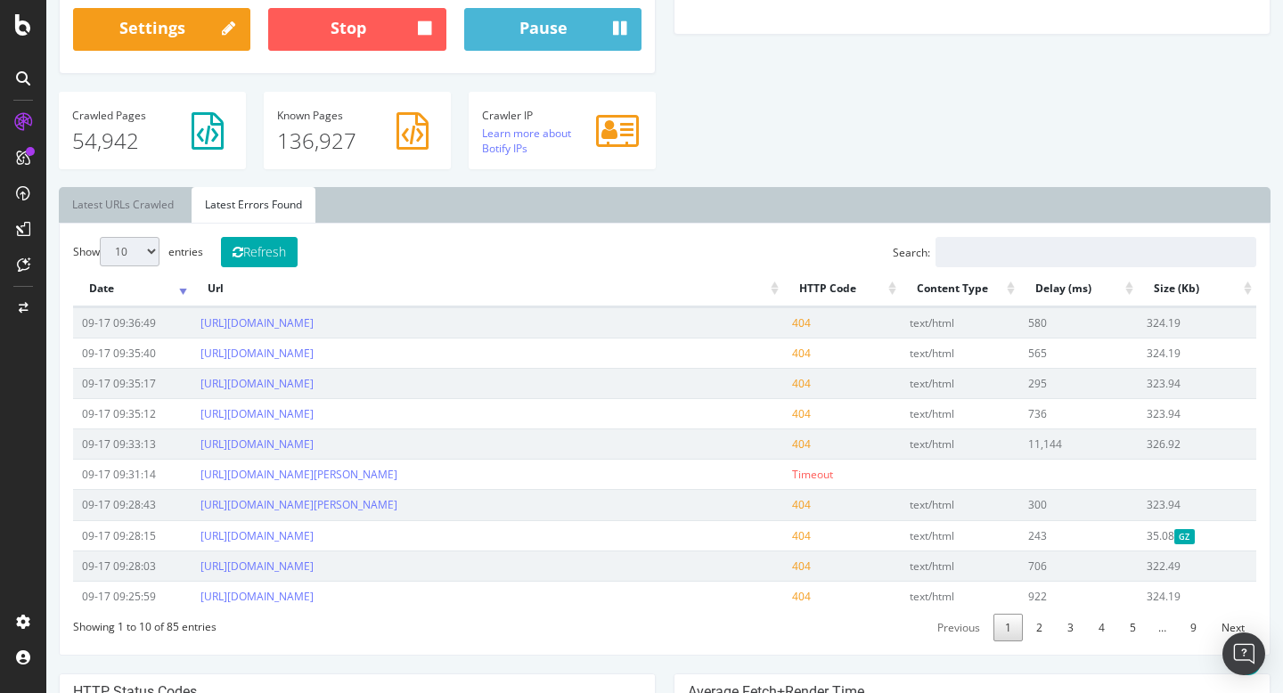
click at [151, 249] on select "10 25 50 100" at bounding box center [130, 251] width 60 height 29
select select "100"
click at [100, 237] on select "10 25 50 100" at bounding box center [130, 251] width 60 height 29
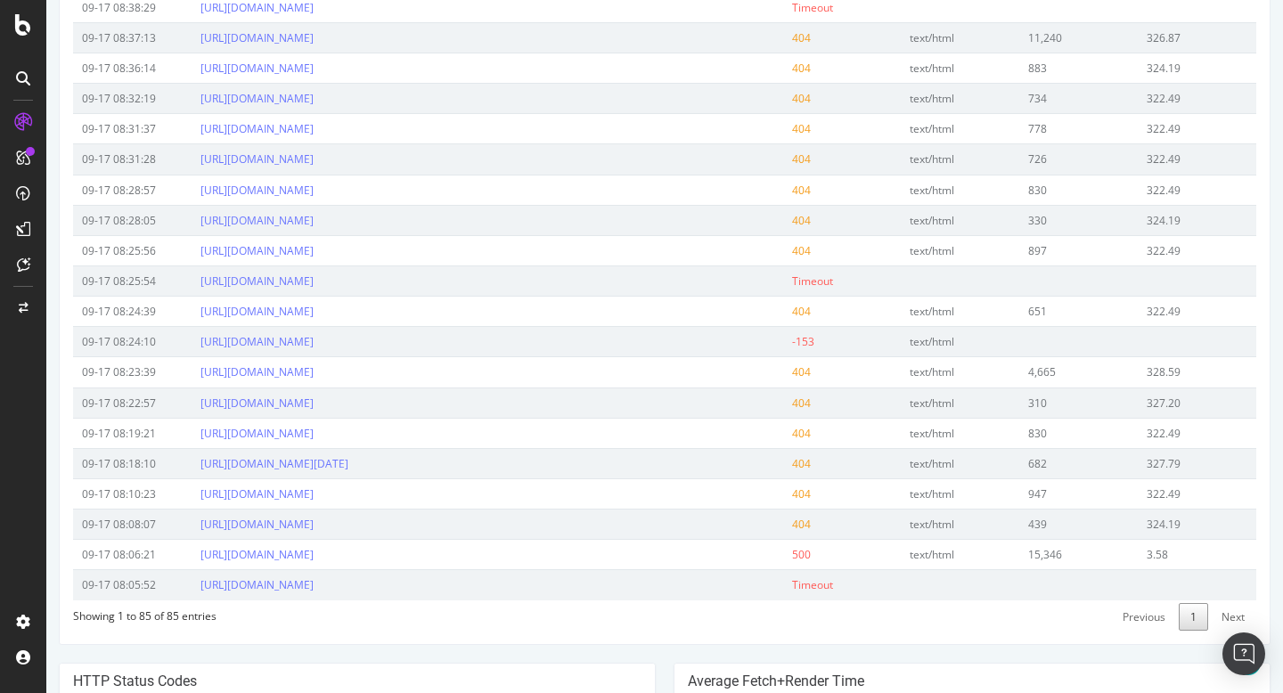
scroll to position [2792, 0]
